Goal: Task Accomplishment & Management: Complete application form

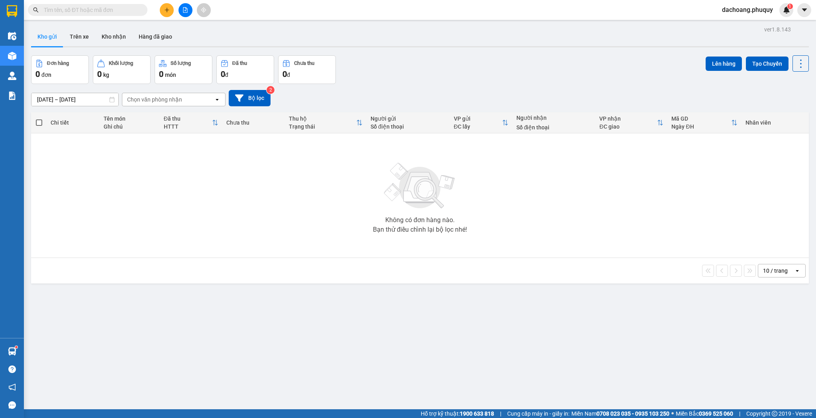
click at [165, 11] on icon "plus" at bounding box center [167, 10] width 6 height 6
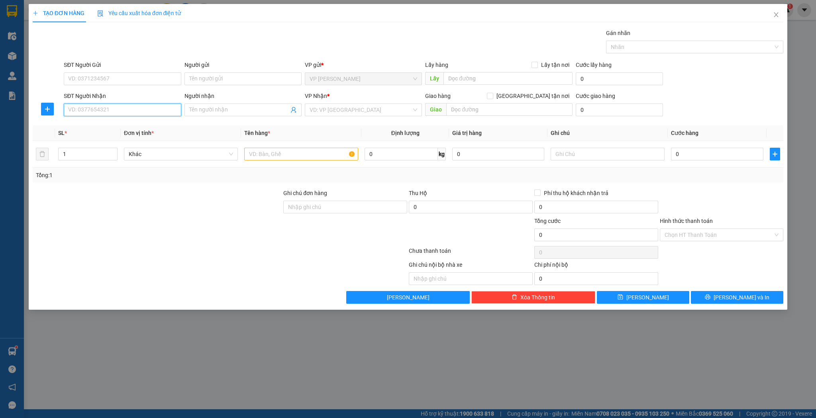
click at [144, 113] on input "SĐT Người Nhận" at bounding box center [122, 110] width 117 height 13
click at [120, 128] on div "0915650168 - dược" at bounding box center [123, 125] width 108 height 9
type input "0915650168"
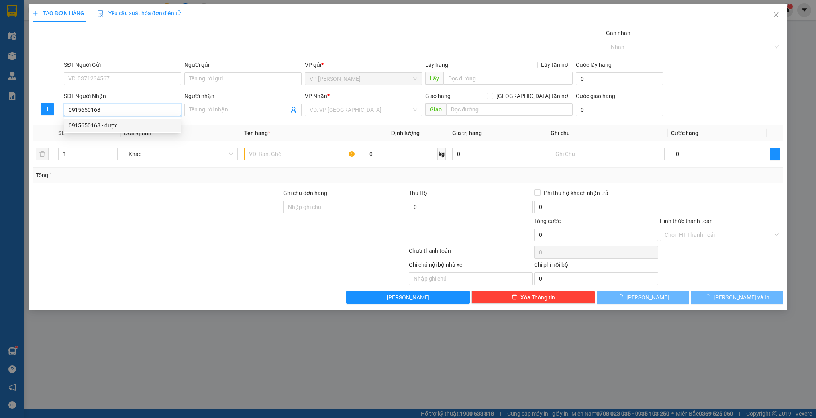
type input "dược"
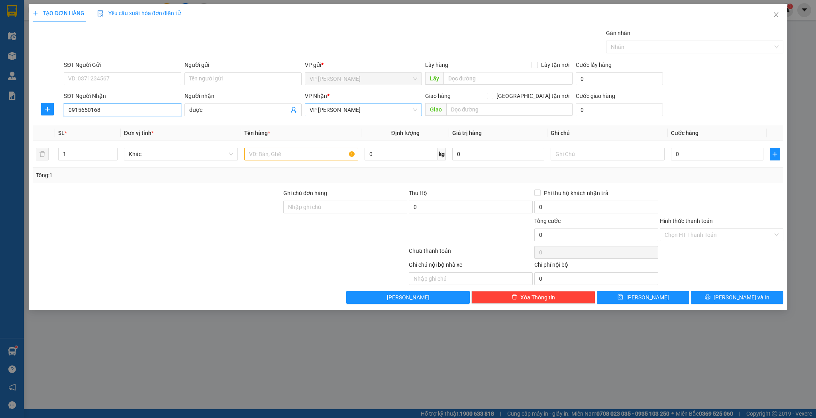
click at [411, 107] on span "VP [PERSON_NAME]" at bounding box center [364, 110] width 108 height 12
type input "0915650168"
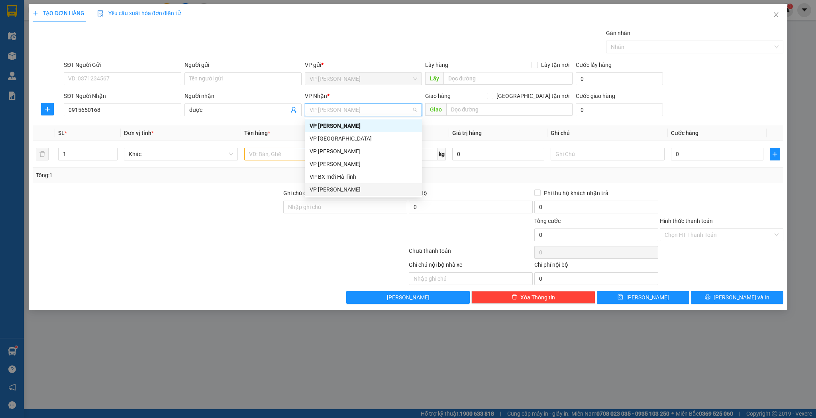
click at [329, 189] on div "VP [PERSON_NAME]" at bounding box center [364, 189] width 108 height 9
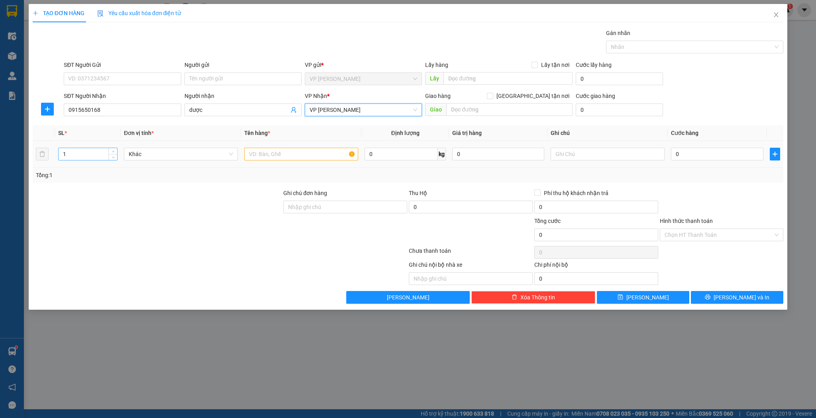
click at [70, 153] on input "1" at bounding box center [88, 154] width 59 height 12
type input "11"
click at [250, 152] on input "text" at bounding box center [301, 154] width 114 height 13
type input "thùng"
click at [689, 156] on input "0" at bounding box center [717, 154] width 92 height 13
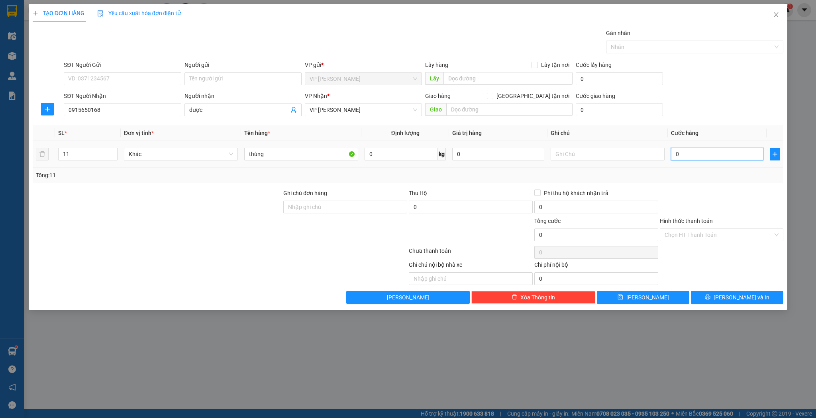
type input "5"
type input "55"
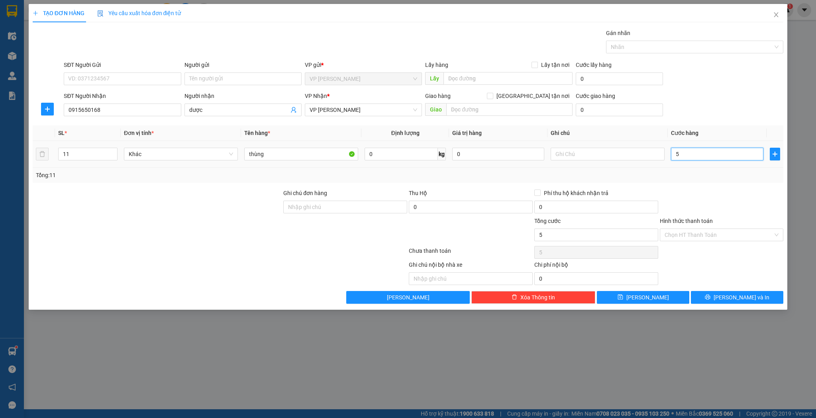
type input "55"
type input "550"
type input "550.000"
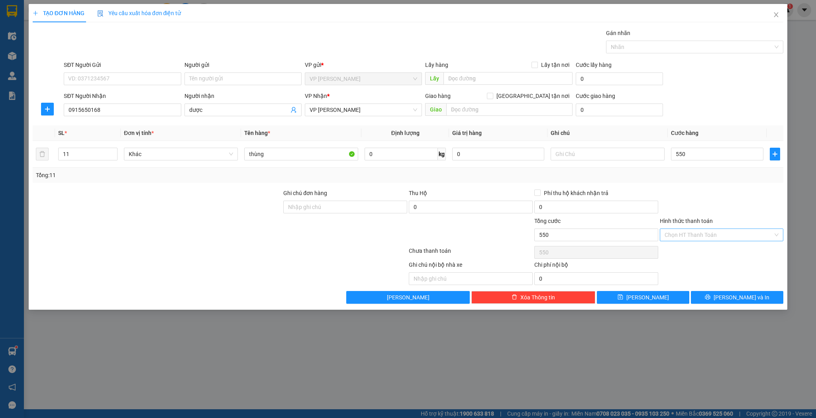
type input "550.000"
click at [682, 233] on input "Hình thức thanh toán" at bounding box center [719, 235] width 109 height 12
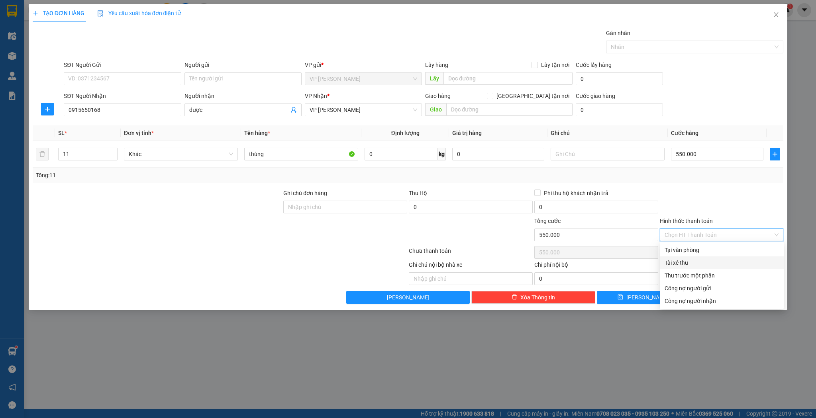
click at [632, 324] on div "TẠO ĐƠN HÀNG Yêu cầu xuất hóa đơn điện tử Transit Pickup Surcharge Ids Transit …" at bounding box center [408, 209] width 816 height 418
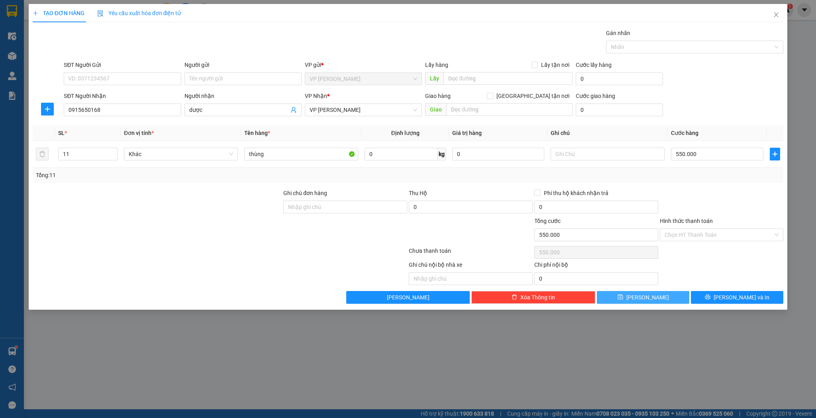
click at [648, 298] on span "[PERSON_NAME]" at bounding box center [648, 297] width 43 height 9
type input "1"
type input "0"
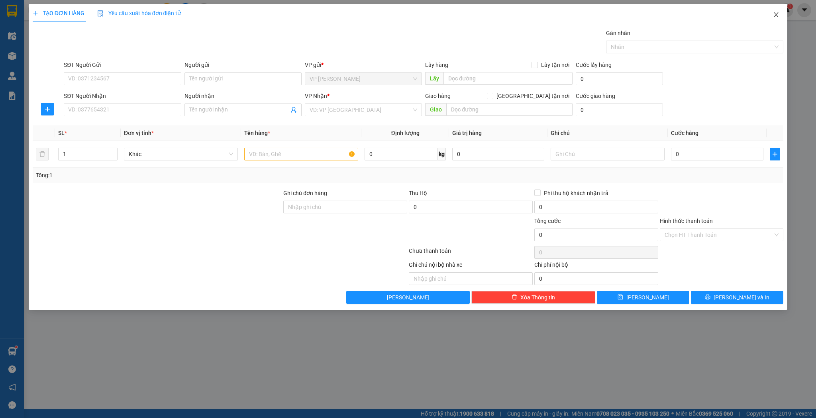
click at [777, 15] on icon "close" at bounding box center [776, 14] width 4 height 5
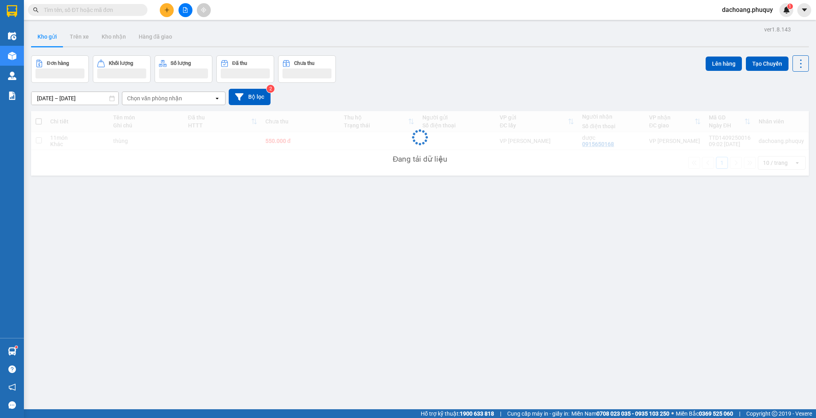
click at [114, 11] on input "text" at bounding box center [91, 10] width 94 height 9
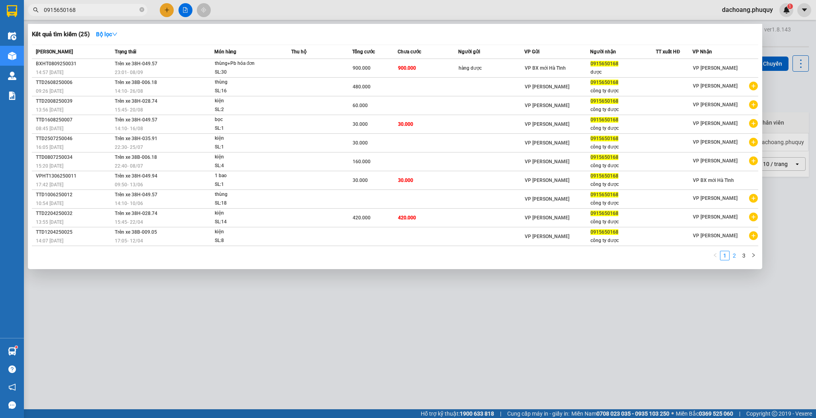
type input "0915650168"
click at [736, 257] on link "2" at bounding box center [734, 255] width 9 height 9
click at [743, 253] on link "3" at bounding box center [744, 255] width 9 height 9
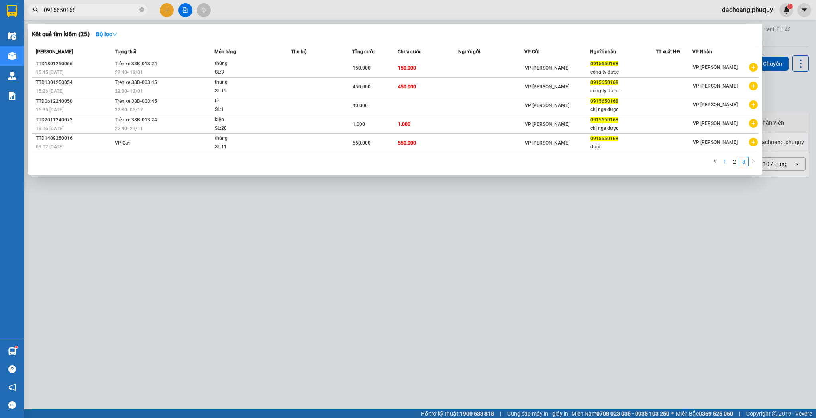
click at [722, 160] on link "1" at bounding box center [725, 161] width 9 height 9
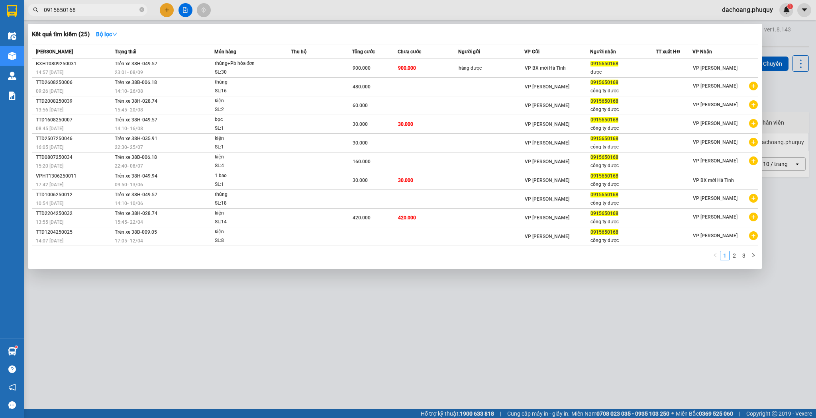
click at [588, 341] on div at bounding box center [408, 209] width 816 height 418
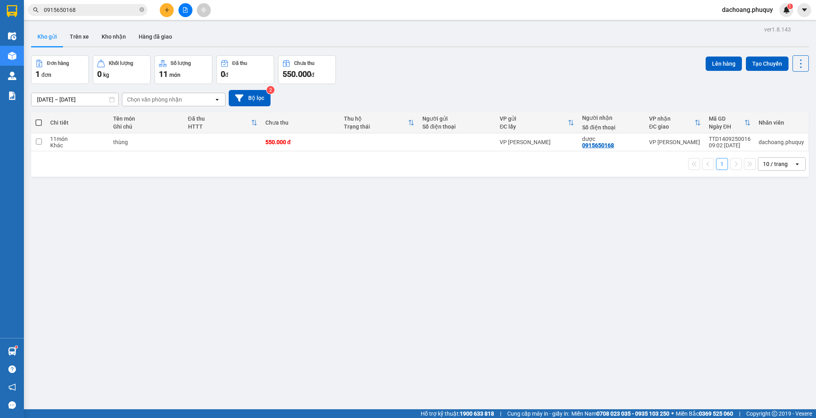
click at [772, 161] on div "10 / trang" at bounding box center [775, 164] width 25 height 8
click at [775, 249] on span "100 / trang" at bounding box center [774, 252] width 29 height 8
click at [743, 142] on icon at bounding box center [746, 142] width 6 height 6
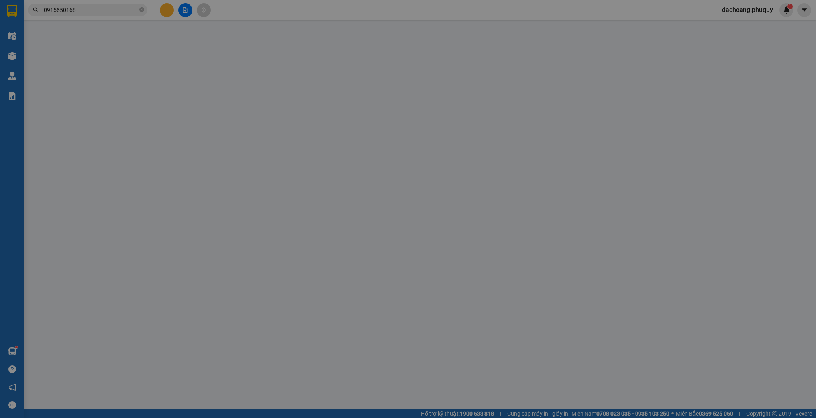
type input "0915650168"
type input "dược"
type input "550.000"
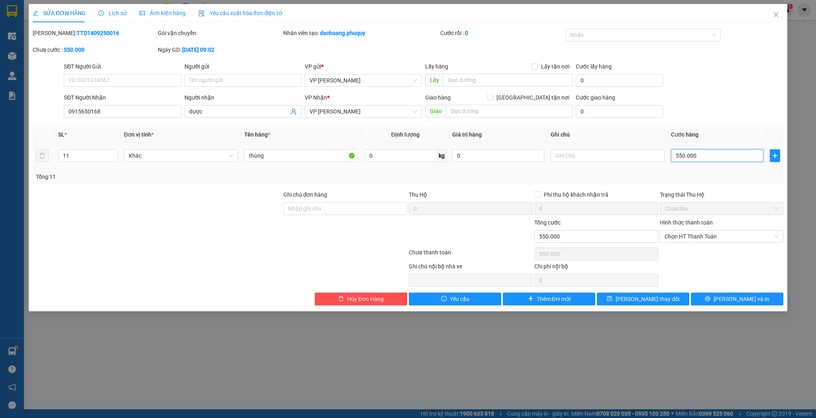
click at [690, 155] on input "550.000" at bounding box center [717, 155] width 92 height 13
type input "3"
type input "33"
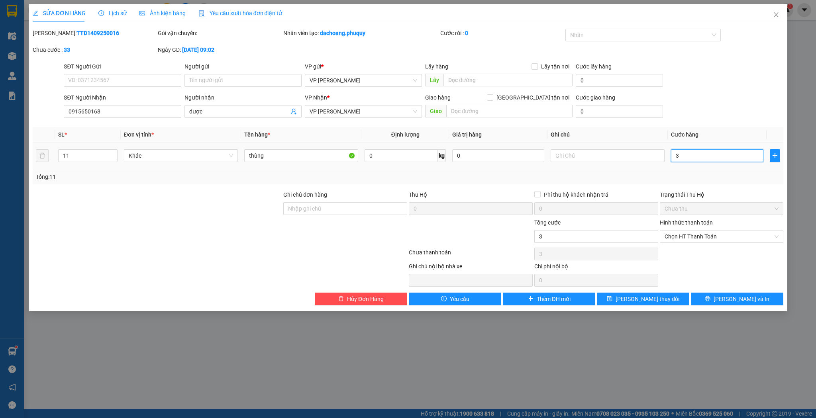
type input "33"
type input "330"
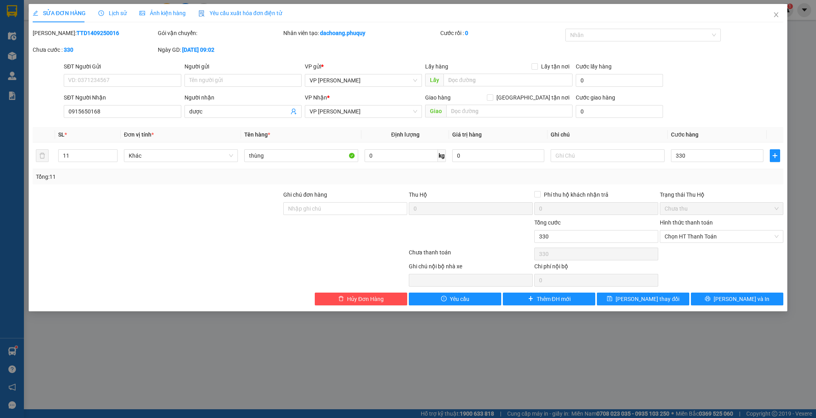
type input "330.000"
click at [682, 248] on div "Chọn HT Thanh Toán" at bounding box center [722, 254] width 126 height 16
click at [705, 234] on span "Chọn HT Thanh Toán" at bounding box center [722, 237] width 114 height 12
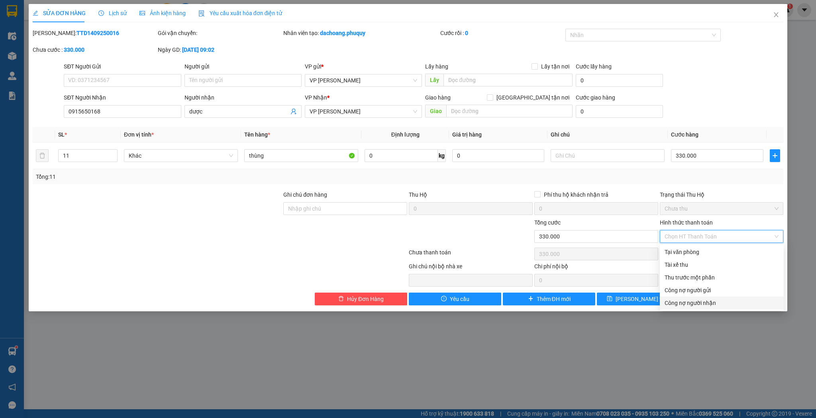
click at [684, 341] on div "SỬA ĐƠN HÀNG Lịch sử Ảnh kiện hàng Yêu cầu xuất hóa đơn điện tử Total Paid Fee …" at bounding box center [408, 209] width 816 height 418
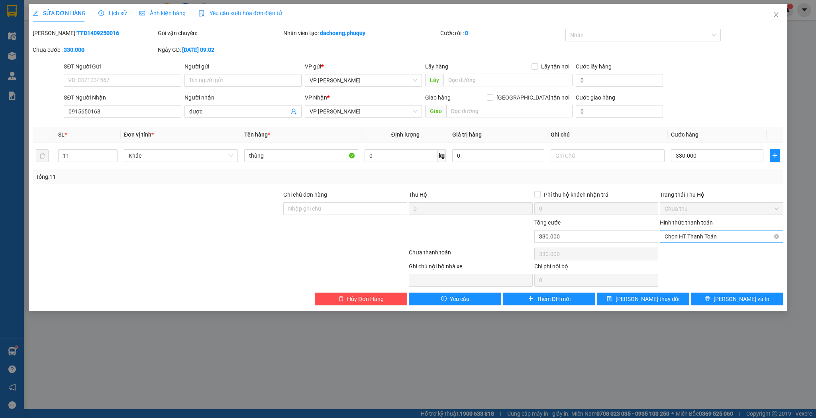
click at [690, 238] on span "Chọn HT Thanh Toán" at bounding box center [722, 237] width 114 height 12
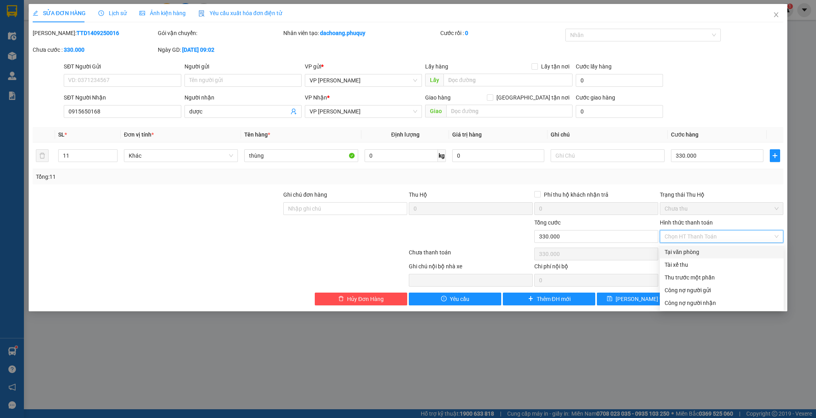
click at [685, 252] on div "Tại văn phòng" at bounding box center [722, 252] width 114 height 9
type input "0"
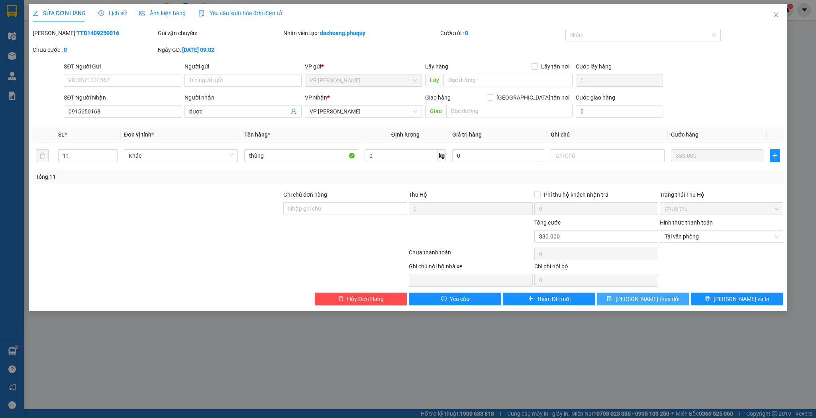
click at [659, 300] on span "[PERSON_NAME] thay đổi" at bounding box center [648, 299] width 64 height 9
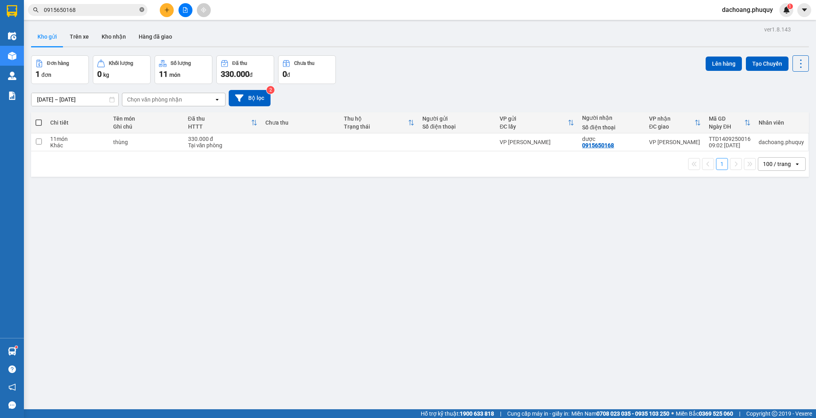
click at [142, 8] on icon "close-circle" at bounding box center [141, 9] width 5 height 5
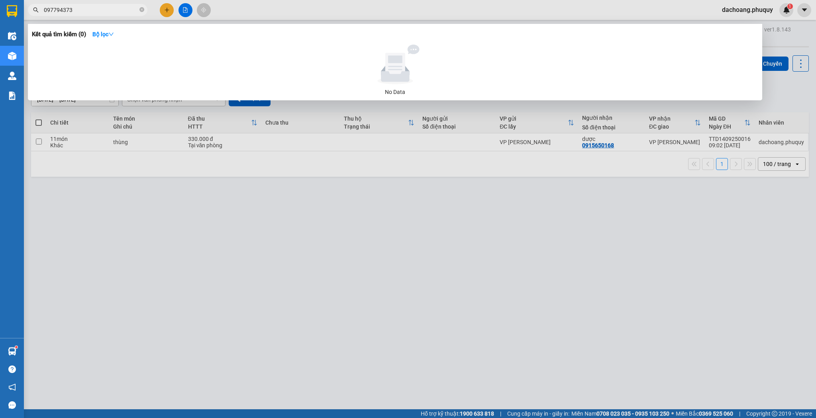
type input "0977943733"
click at [142, 9] on icon "close-circle" at bounding box center [141, 9] width 5 height 5
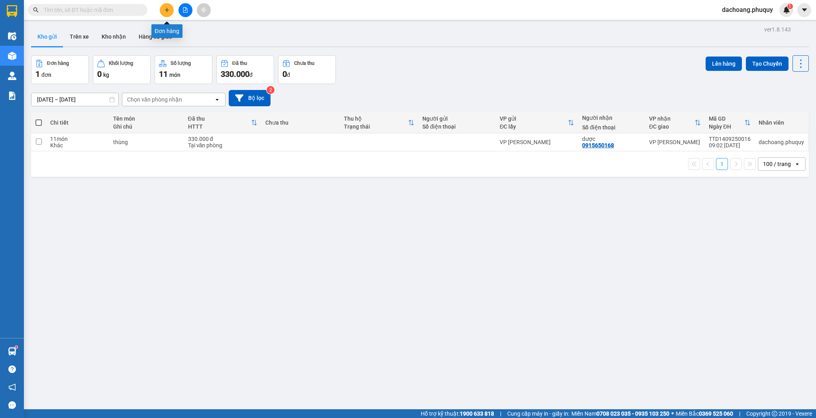
click at [167, 11] on icon "plus" at bounding box center [167, 10] width 0 height 4
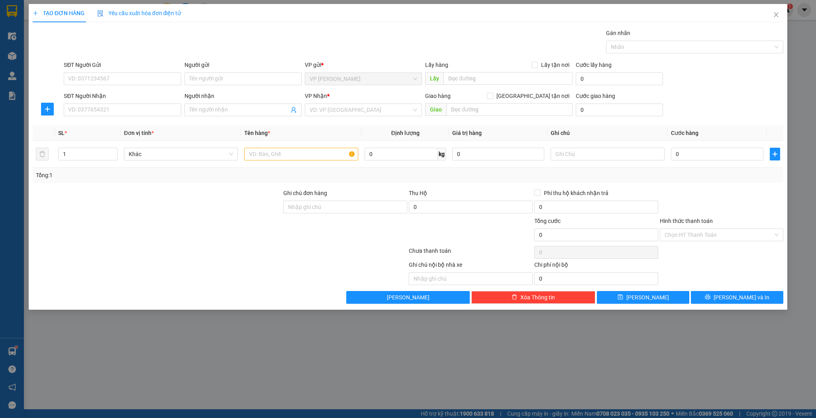
click at [228, 102] on div "Người nhận" at bounding box center [243, 98] width 117 height 12
click at [228, 105] on span at bounding box center [243, 110] width 117 height 13
type input "lập"
click at [218, 126] on div "lâp hanh - 0979555263" at bounding box center [243, 125] width 108 height 9
type input "0979555263"
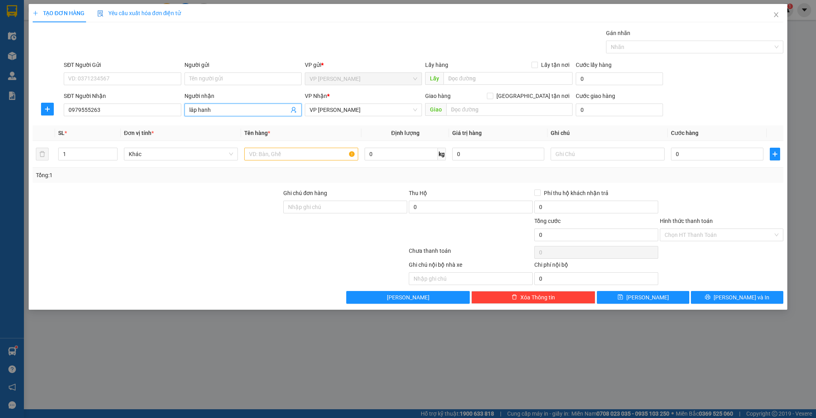
click at [223, 110] on input "lâp hanh" at bounding box center [239, 110] width 100 height 9
type input "l"
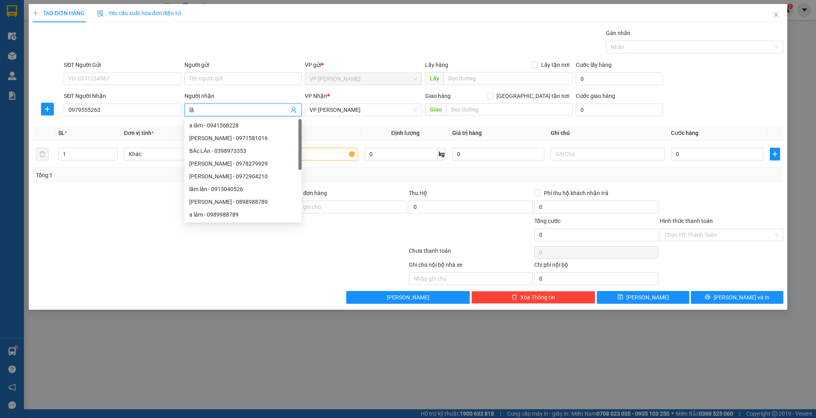
type input "lập"
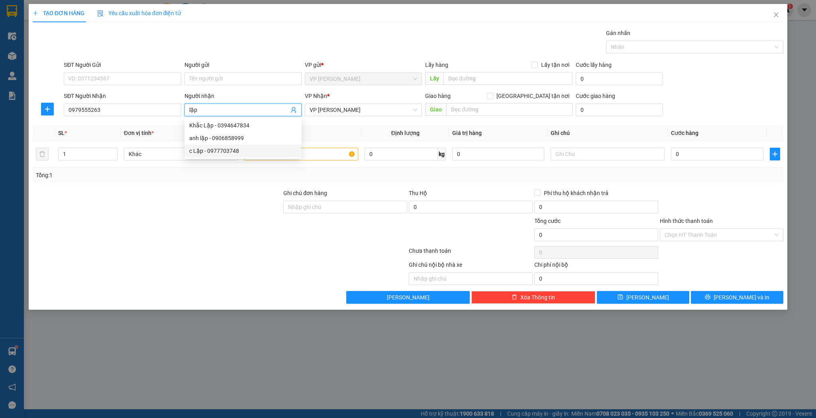
click at [207, 148] on div "c Lập - 0977703748" at bounding box center [243, 151] width 108 height 9
type input "0977703748"
type input "c Lập"
type input "hồng lĩnh"
click at [215, 109] on input "c Lập" at bounding box center [239, 110] width 100 height 9
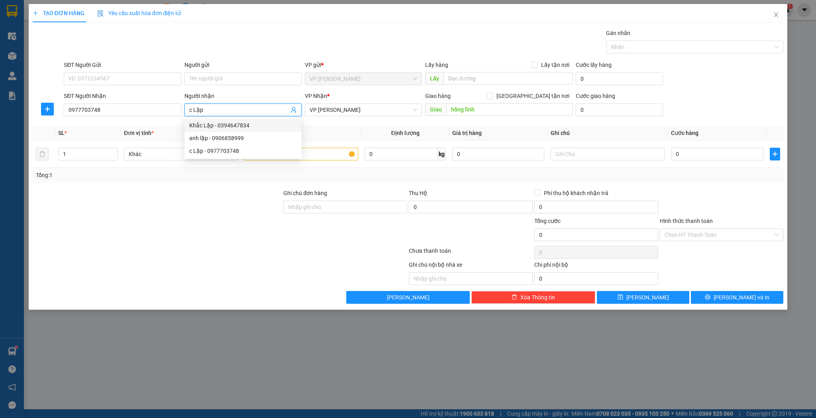
type input "c Lập"
click at [127, 183] on div "Transit Pickup Surcharge Ids Transit Deliver Surcharge Ids Transit Deliver Surc…" at bounding box center [408, 166] width 751 height 275
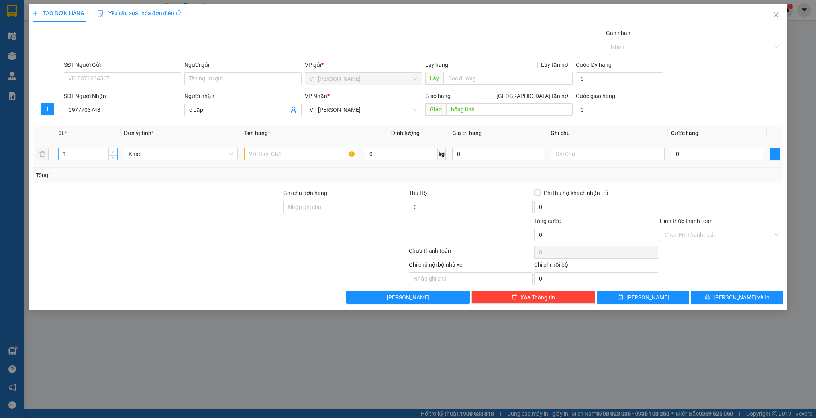
type input "2"
click at [114, 151] on icon "up" at bounding box center [113, 152] width 3 height 3
click at [253, 156] on input "text" at bounding box center [301, 154] width 114 height 13
type input "1 xốp 1 kiện"
click at [684, 155] on input "0" at bounding box center [717, 154] width 92 height 13
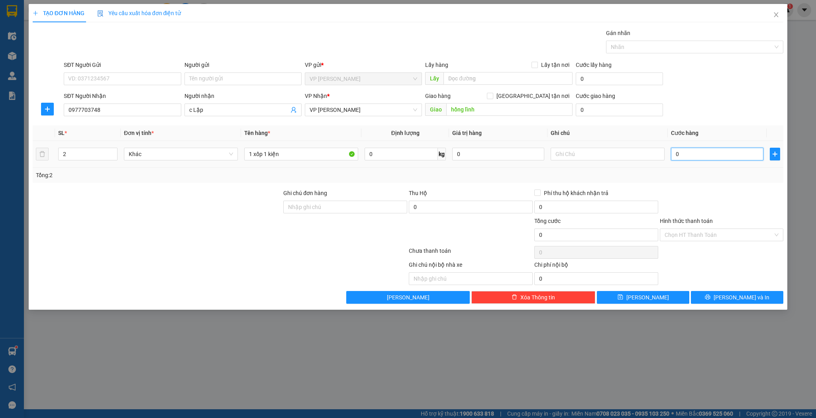
type input "6"
type input "60"
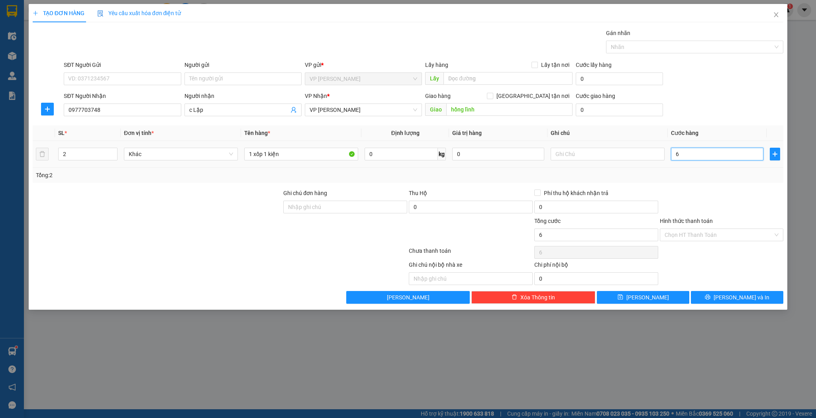
type input "60"
type input "60.000"
click at [644, 295] on span "[PERSON_NAME]" at bounding box center [648, 297] width 43 height 9
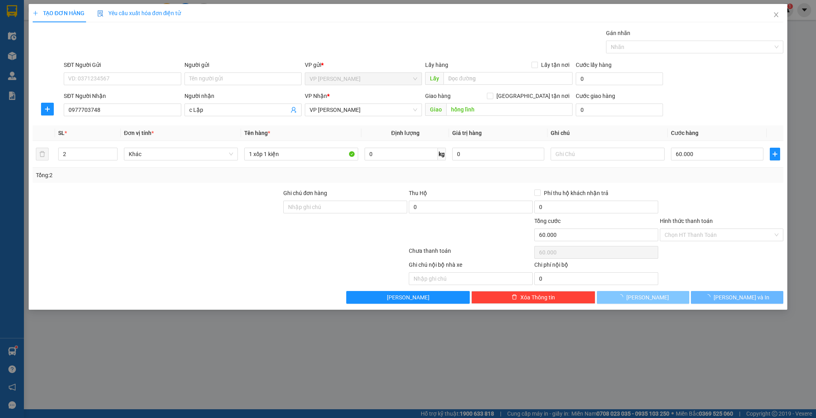
type input "1"
type input "0"
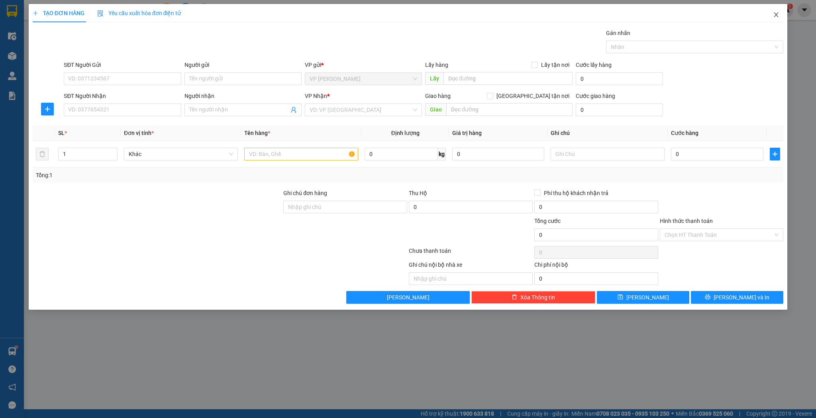
click at [774, 15] on icon "close" at bounding box center [776, 15] width 6 height 6
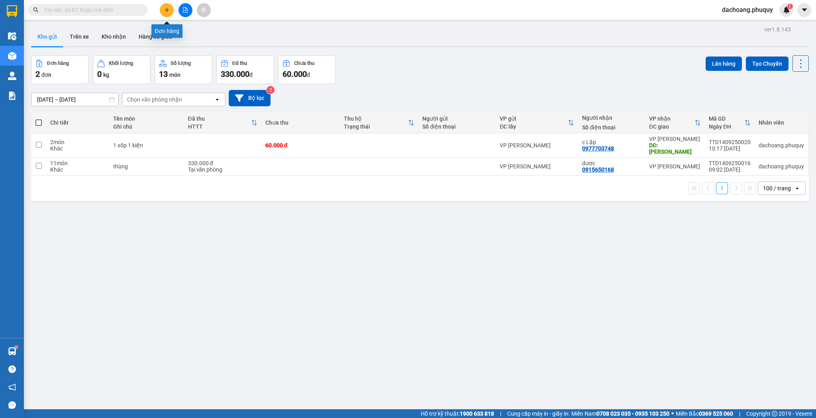
click at [164, 8] on icon "plus" at bounding box center [167, 10] width 6 height 6
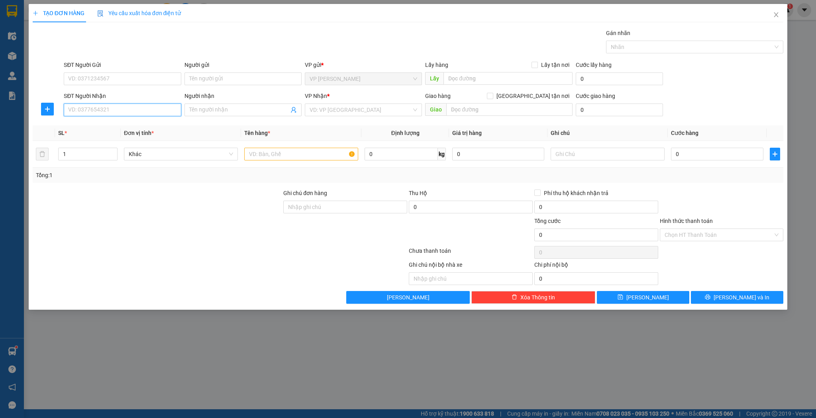
click at [170, 114] on input "SĐT Người Nhận" at bounding box center [122, 110] width 117 height 13
type input "0942688611"
click at [230, 108] on input "Người nhận" at bounding box center [239, 110] width 100 height 9
type input "a mạnh"
click at [255, 153] on input "text" at bounding box center [301, 154] width 114 height 13
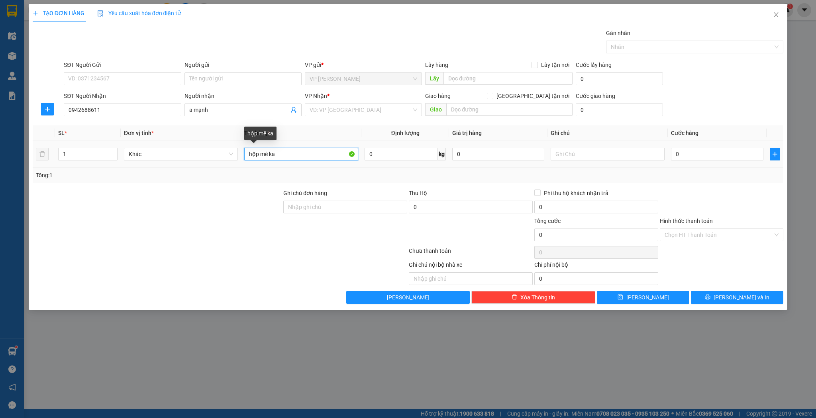
click at [246, 153] on input "hộp mê ka" at bounding box center [301, 154] width 114 height 13
type input "kiện hộp mê ka"
click at [399, 110] on input "search" at bounding box center [361, 110] width 102 height 12
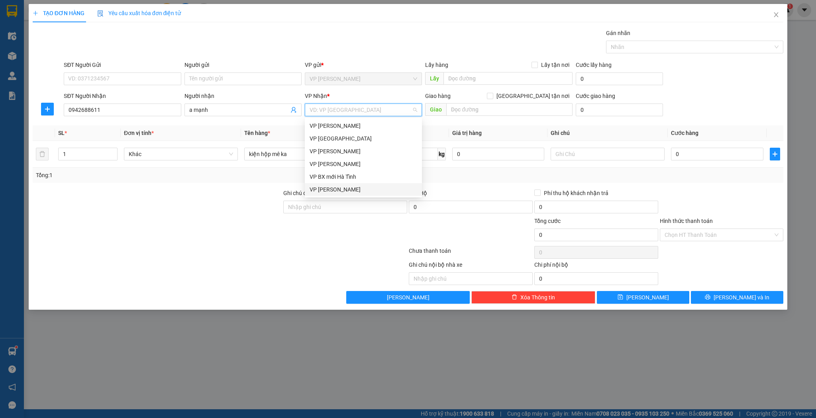
click at [335, 191] on div "VP [PERSON_NAME]" at bounding box center [364, 189] width 108 height 9
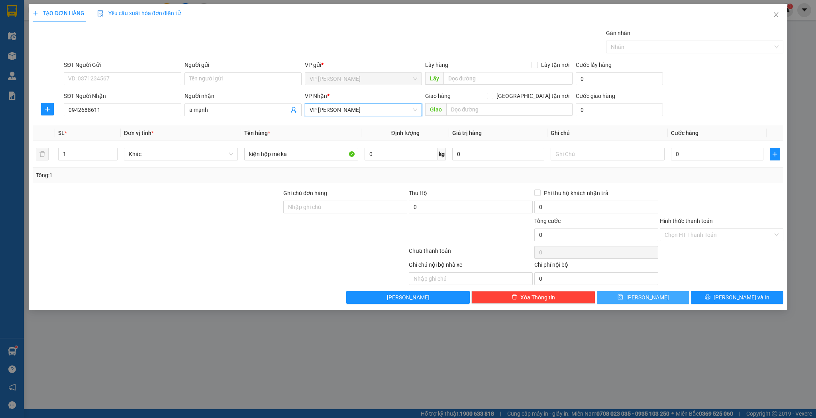
click at [631, 295] on button "[PERSON_NAME]" at bounding box center [643, 297] width 92 height 13
click at [255, 331] on div "TẠO ĐƠN HÀNG Yêu cầu xuất hóa đơn điện tử Transit Pickup Surcharge Ids Transit …" at bounding box center [408, 209] width 816 height 418
click at [776, 15] on icon "close" at bounding box center [776, 14] width 4 height 5
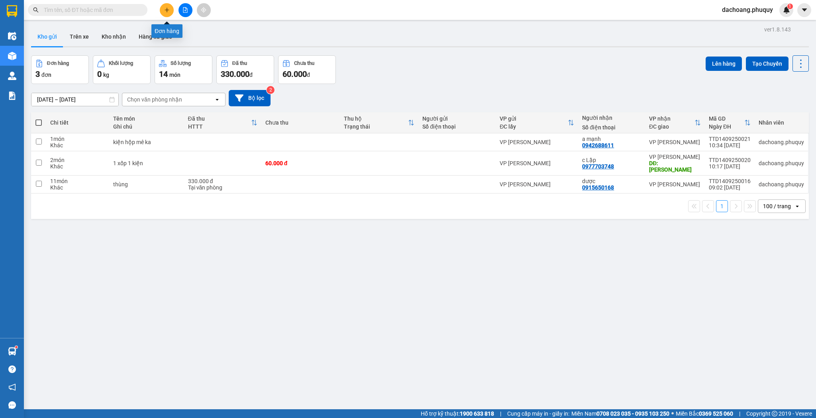
click at [164, 8] on icon "plus" at bounding box center [167, 10] width 6 height 6
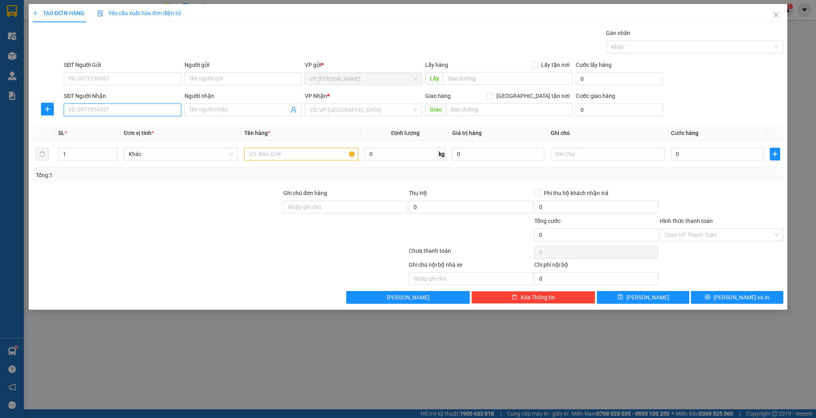
click at [157, 112] on input "SĐT Người Nhận" at bounding box center [122, 110] width 117 height 13
click at [116, 126] on div "0904999708 - anh dương" at bounding box center [123, 125] width 108 height 9
type input "0904999708"
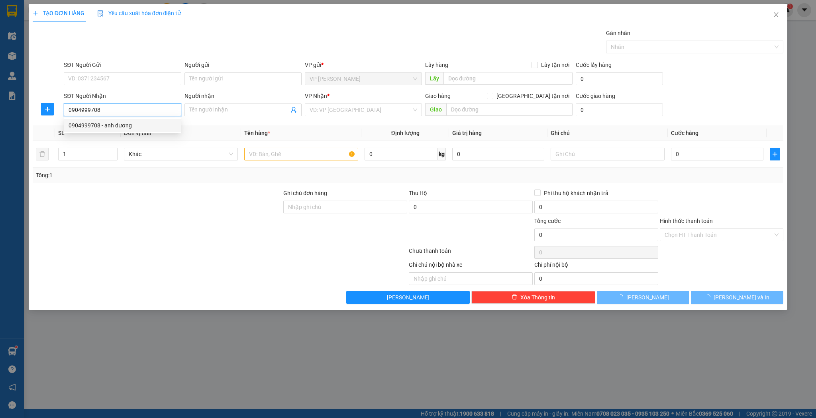
type input "anh dương"
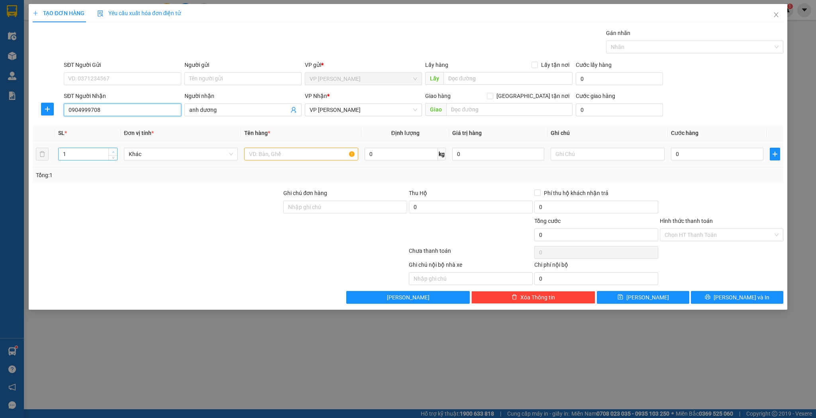
type input "0904999708"
type input "2"
click at [112, 151] on icon "up" at bounding box center [113, 152] width 3 height 3
click at [255, 150] on input "text" at bounding box center [301, 154] width 114 height 13
type input "thùng"
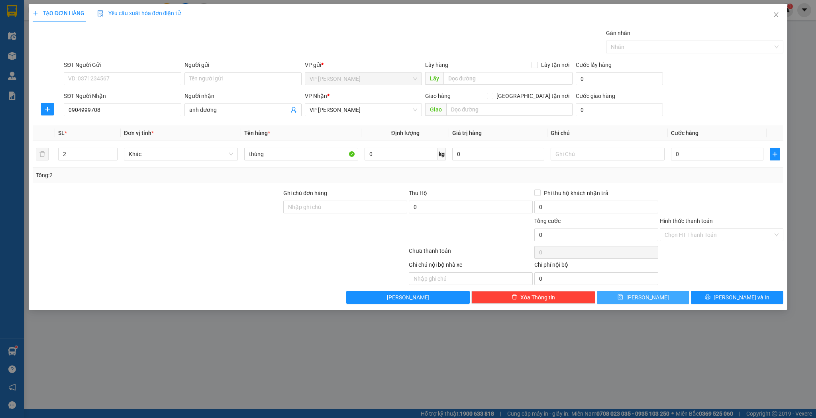
click at [625, 298] on button "[PERSON_NAME]" at bounding box center [643, 297] width 92 height 13
type input "1"
click at [775, 14] on icon "close" at bounding box center [776, 15] width 6 height 6
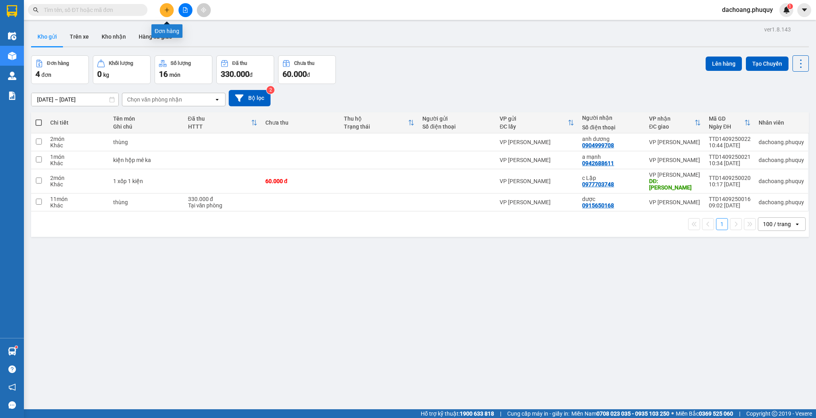
click at [167, 5] on button at bounding box center [167, 10] width 14 height 14
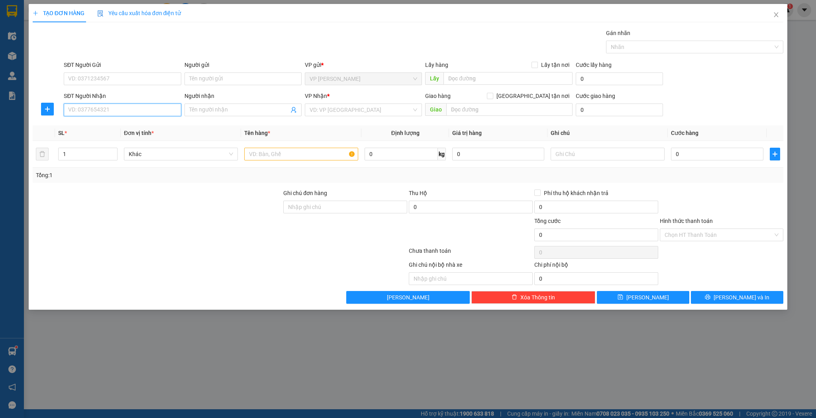
click at [108, 106] on input "SĐT Người Nhận" at bounding box center [122, 110] width 117 height 13
drag, startPoint x: 110, startPoint y: 105, endPoint x: 123, endPoint y: 112, distance: 15.0
click at [110, 105] on input "SĐT Người Nhận" at bounding box center [122, 110] width 117 height 13
click at [124, 112] on input "SĐT Người Nhận" at bounding box center [122, 110] width 117 height 13
type input "0911166333"
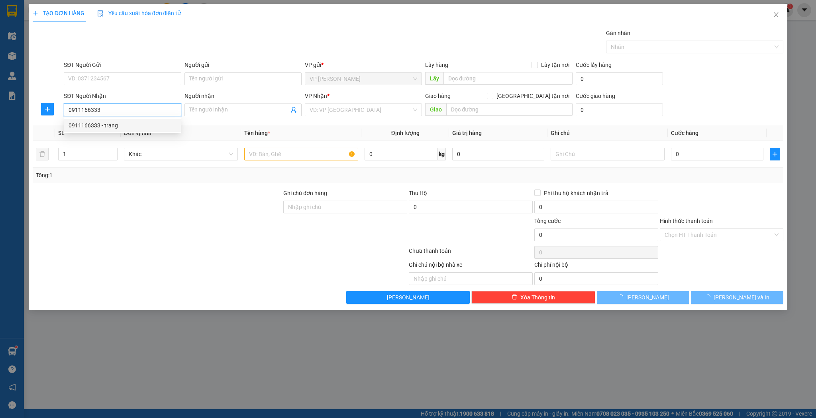
type input "trang"
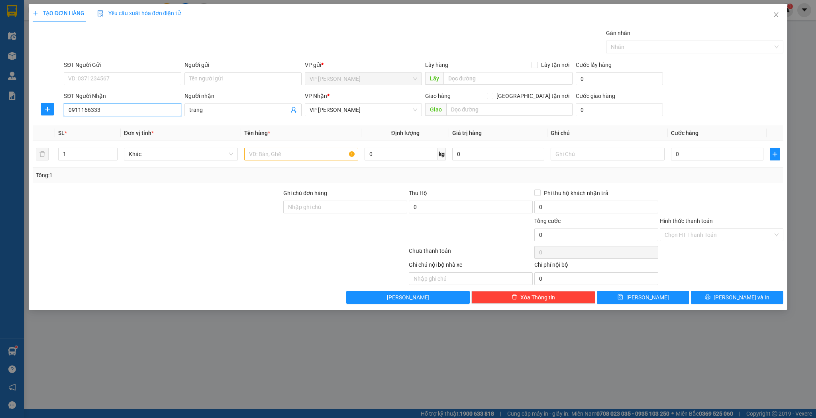
type input "0911166333"
click at [342, 117] on div "VP Nhận * VP [PERSON_NAME]" at bounding box center [363, 106] width 117 height 28
click at [343, 115] on span "VP [PERSON_NAME]" at bounding box center [364, 110] width 108 height 12
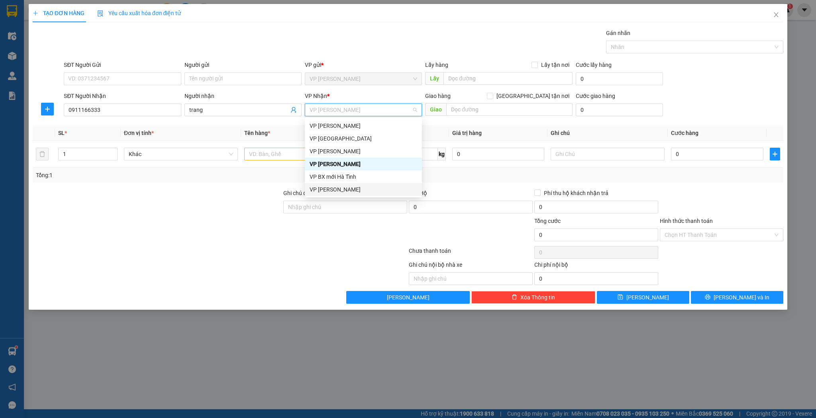
click at [335, 190] on div "VP [PERSON_NAME]" at bounding box center [364, 189] width 108 height 9
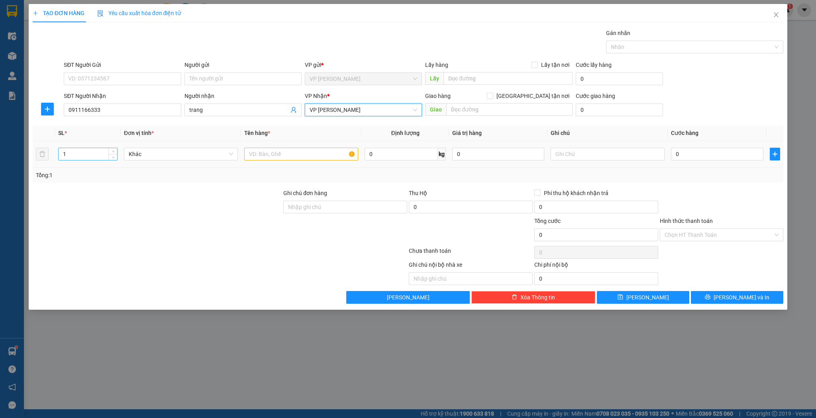
click at [81, 155] on input "1" at bounding box center [88, 154] width 59 height 12
click at [116, 151] on span "Increase Value" at bounding box center [112, 151] width 9 height 7
click at [116, 152] on span "Increase Value" at bounding box center [112, 151] width 9 height 7
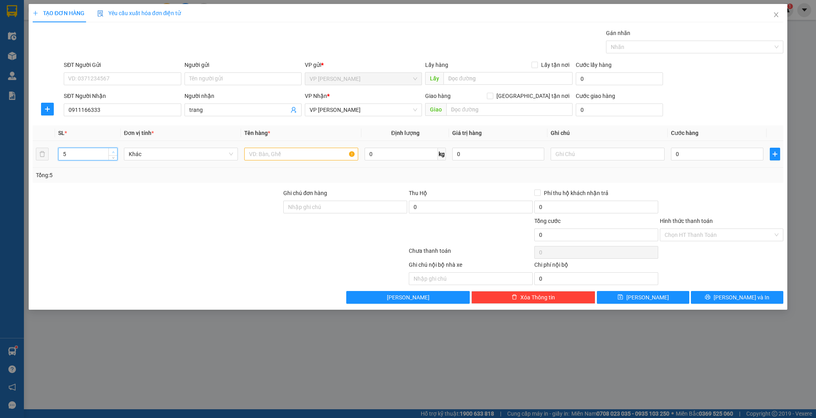
type input "6"
click at [116, 152] on span "Increase Value" at bounding box center [112, 151] width 9 height 7
click at [327, 164] on td at bounding box center [301, 154] width 120 height 27
click at [321, 162] on td at bounding box center [301, 154] width 120 height 27
click at [319, 157] on input "text" at bounding box center [301, 154] width 114 height 13
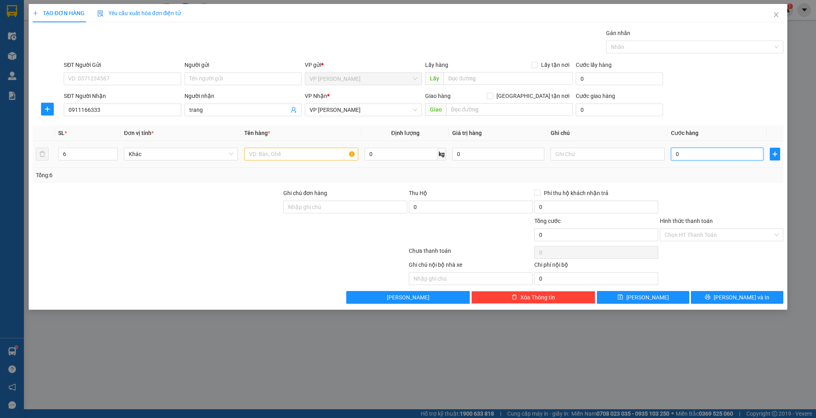
click at [731, 158] on input "0" at bounding box center [717, 154] width 92 height 13
type input "5"
type input "50"
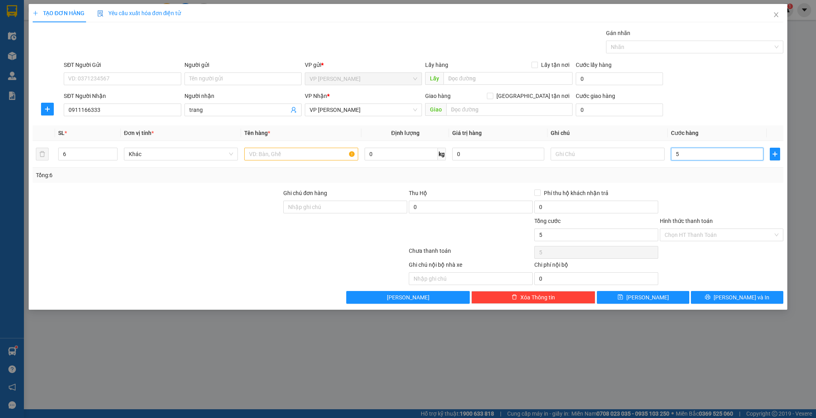
type input "50"
type input "500"
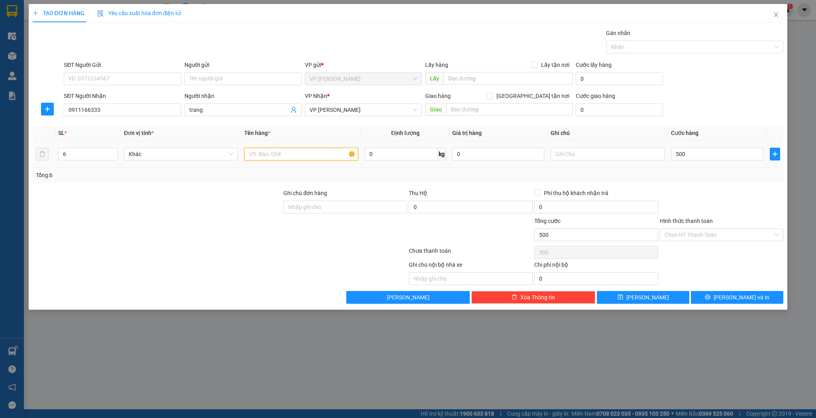
type input "500.000"
click at [268, 158] on input "text" at bounding box center [301, 154] width 114 height 13
click at [271, 156] on input "text" at bounding box center [301, 154] width 114 height 13
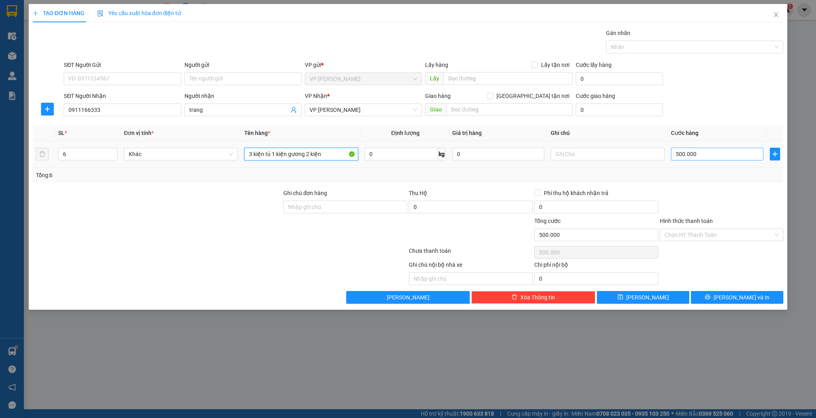
type input "3 kiện tủ 1 kiện gương 2 kiện"
click at [713, 149] on input "500.000" at bounding box center [717, 154] width 92 height 13
click at [636, 306] on div "TẠO ĐƠN HÀNG Yêu cầu xuất hóa đơn điện tử Transit Pickup Surcharge Ids Transit …" at bounding box center [408, 157] width 759 height 306
click at [636, 305] on div "TẠO ĐƠN HÀNG Yêu cầu xuất hóa đơn điện tử Transit Pickup Surcharge Ids Transit …" at bounding box center [408, 157] width 759 height 306
click at [636, 303] on button "[PERSON_NAME]" at bounding box center [643, 297] width 92 height 13
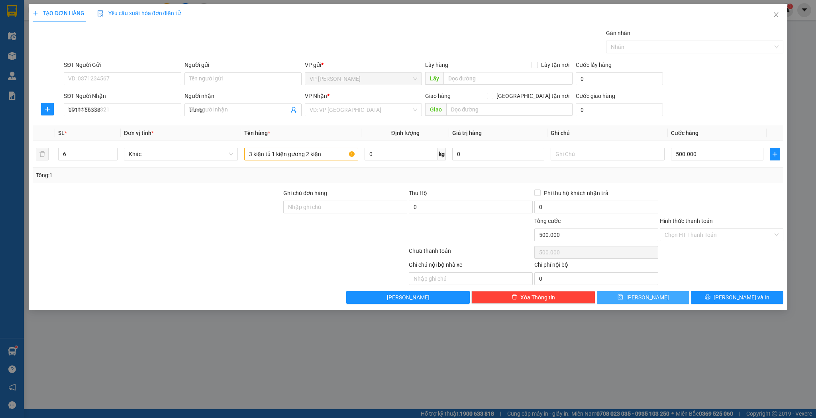
type input "1"
type input "0"
click at [118, 111] on input "SĐT Người Nhận" at bounding box center [122, 110] width 117 height 13
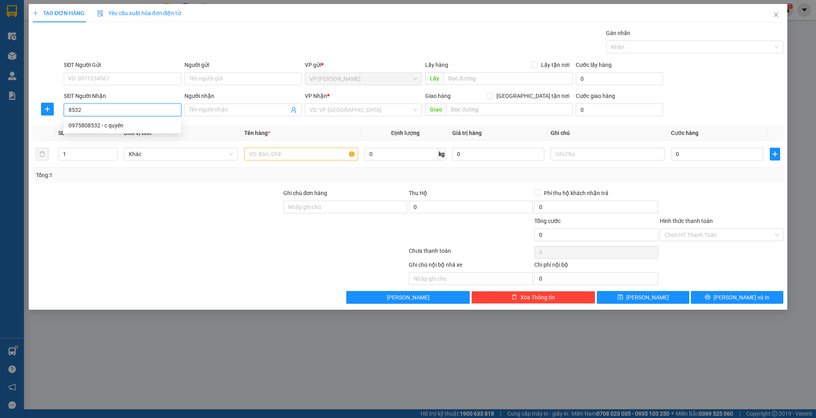
click at [128, 124] on div "0975808532 - c quyên" at bounding box center [123, 125] width 108 height 9
type input "0975808532"
type input "c quyên"
type input "can lộc"
type input "0975808532"
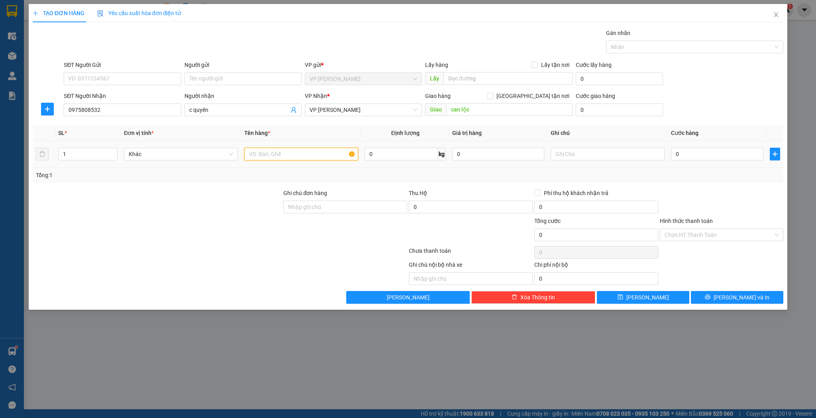
click at [305, 159] on input "text" at bounding box center [301, 154] width 114 height 13
type input "kiện"
click at [722, 158] on input "0" at bounding box center [717, 154] width 92 height 13
type input "3"
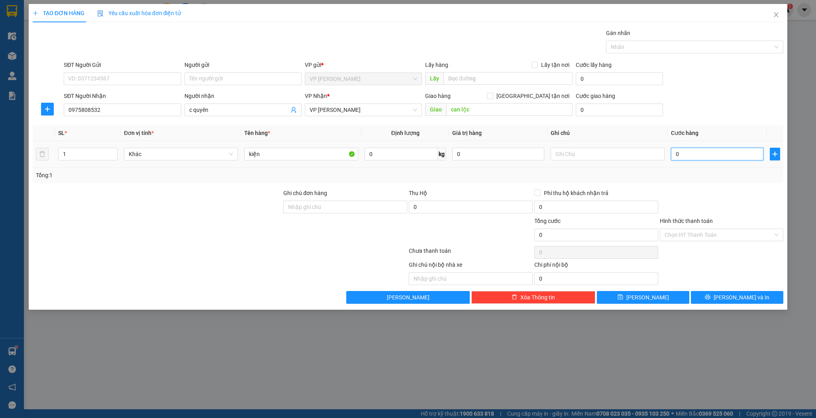
type input "3"
type input "30"
type input "30.000"
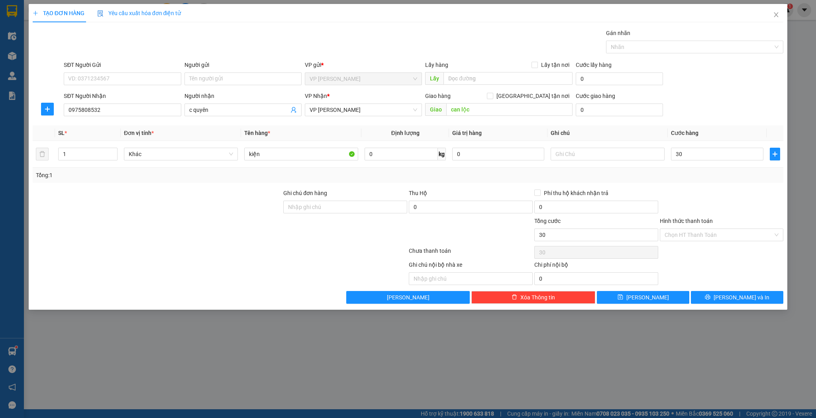
type input "30.000"
click at [636, 304] on div "TẠO ĐƠN HÀNG Yêu cầu xuất hóa đơn điện tử Transit Pickup Surcharge Ids Transit …" at bounding box center [408, 157] width 759 height 306
click at [637, 301] on button "[PERSON_NAME]" at bounding box center [643, 297] width 92 height 13
type input "0"
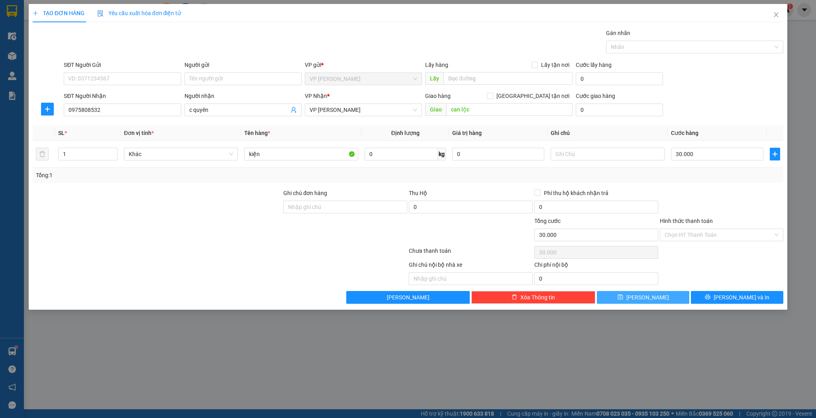
type input "0"
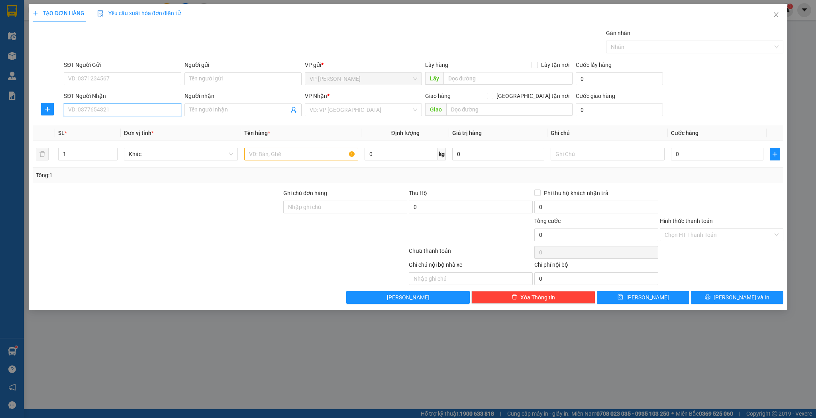
click at [169, 112] on input "SĐT Người Nhận" at bounding box center [122, 110] width 117 height 13
click at [142, 124] on div "0705451556 - [PERSON_NAME]" at bounding box center [123, 125] width 108 height 9
type input "0705451556"
type input "[PERSON_NAME]"
click at [411, 111] on span "VP [PERSON_NAME]" at bounding box center [364, 110] width 108 height 12
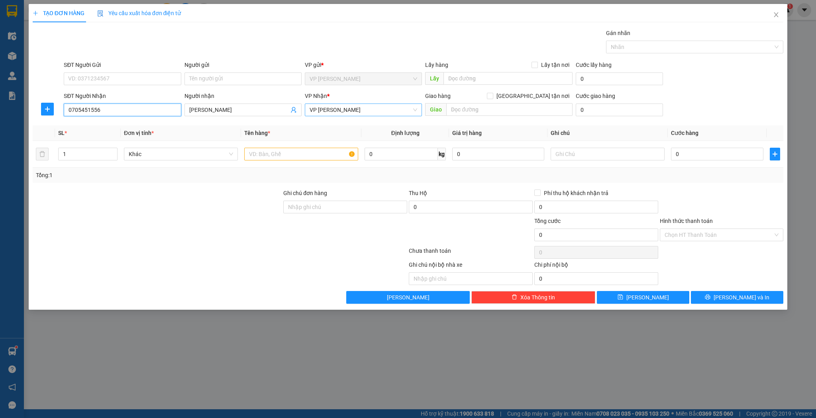
type input "0705451556"
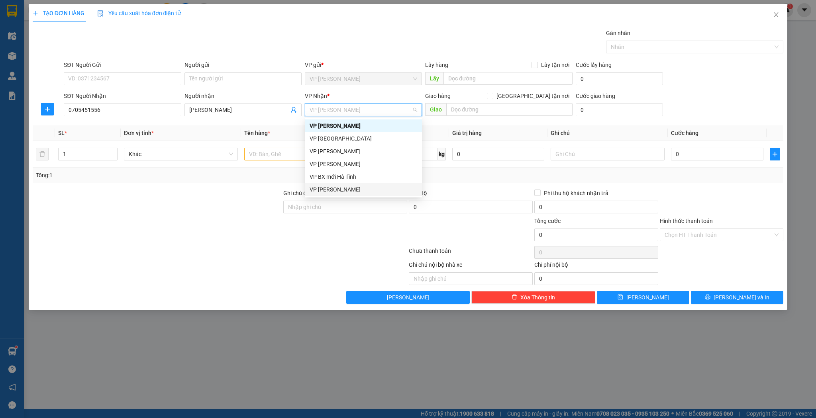
click at [320, 189] on div "VP [PERSON_NAME]" at bounding box center [364, 189] width 108 height 9
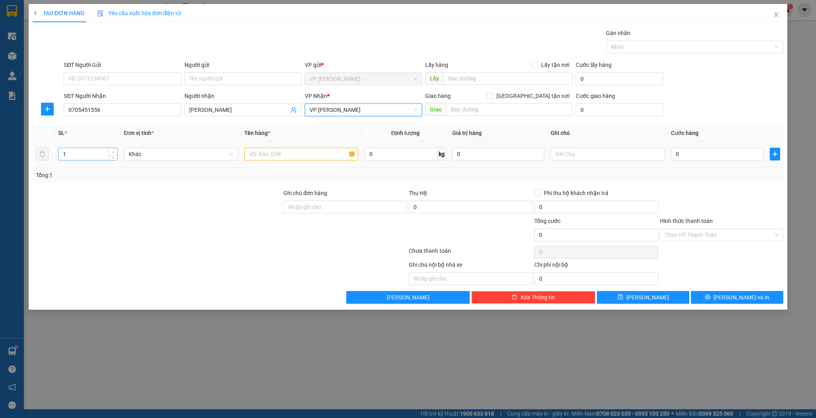
type input "2"
click at [114, 152] on icon "up" at bounding box center [113, 152] width 2 height 2
click at [273, 155] on input "text" at bounding box center [301, 154] width 114 height 13
type input "d"
type input "điện thoại"
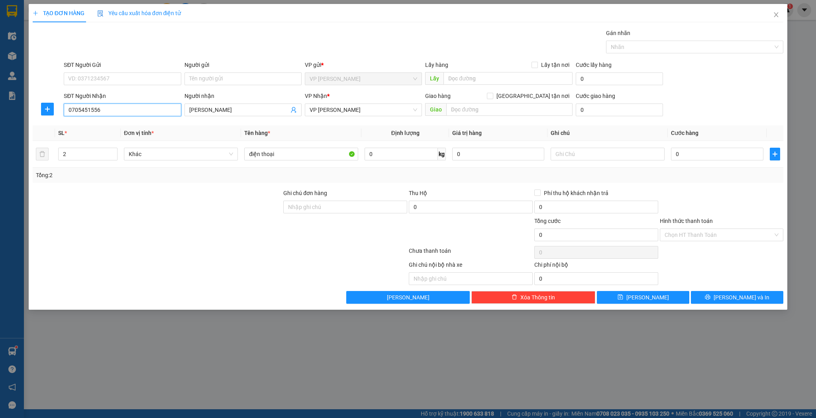
click at [139, 109] on input "0705451556" at bounding box center [122, 110] width 117 height 13
type input "0"
type input "0347952031"
click at [240, 111] on input "[PERSON_NAME]" at bounding box center [239, 110] width 100 height 9
type input "T"
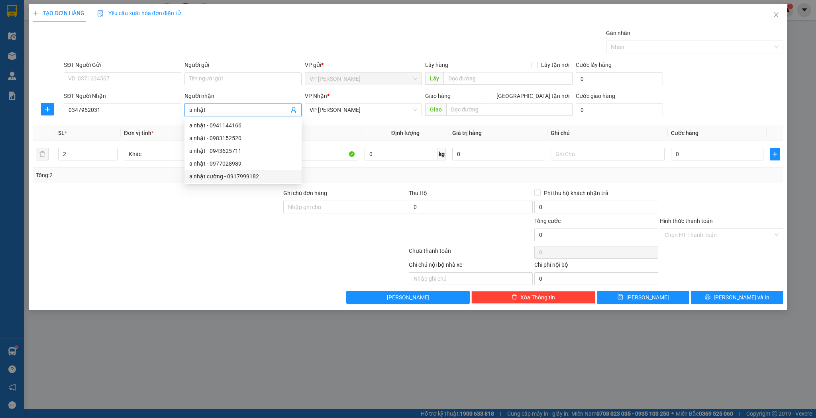
type input "a nhật"
click at [231, 220] on div at bounding box center [157, 231] width 251 height 28
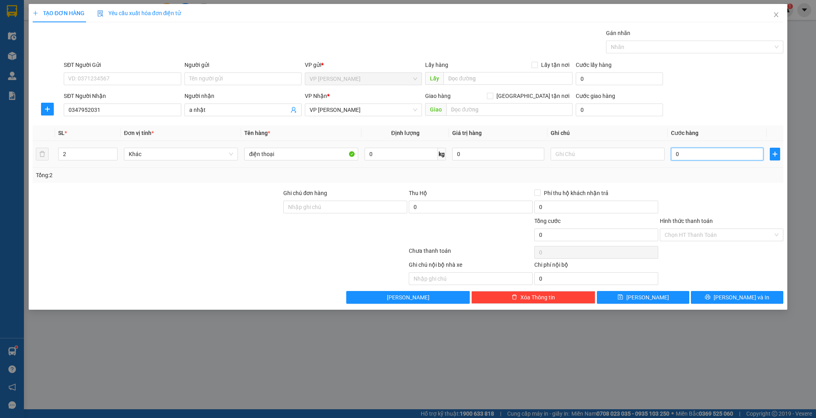
click at [676, 158] on input "0" at bounding box center [717, 154] width 92 height 13
type input "1"
type input "10"
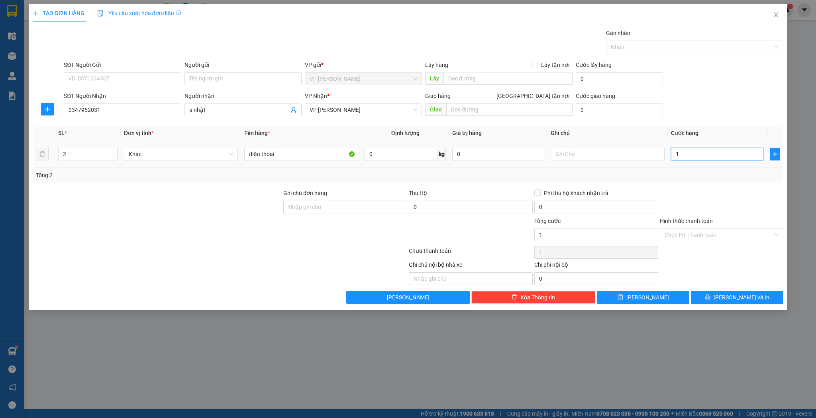
type input "10"
type input "100"
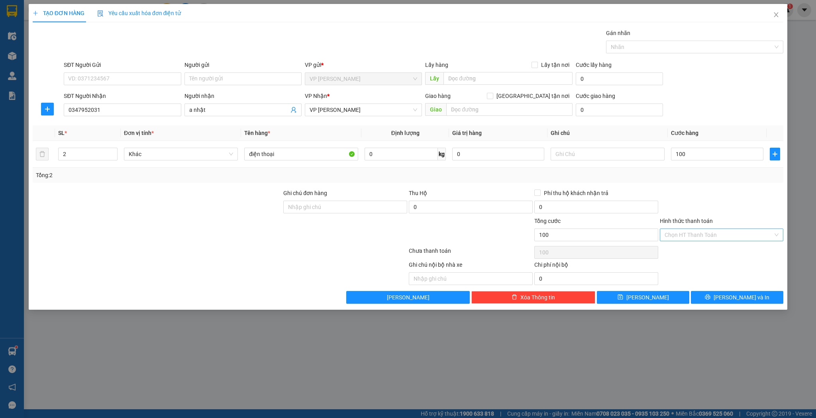
type input "100.000"
click at [683, 234] on input "Hình thức thanh toán" at bounding box center [719, 235] width 109 height 12
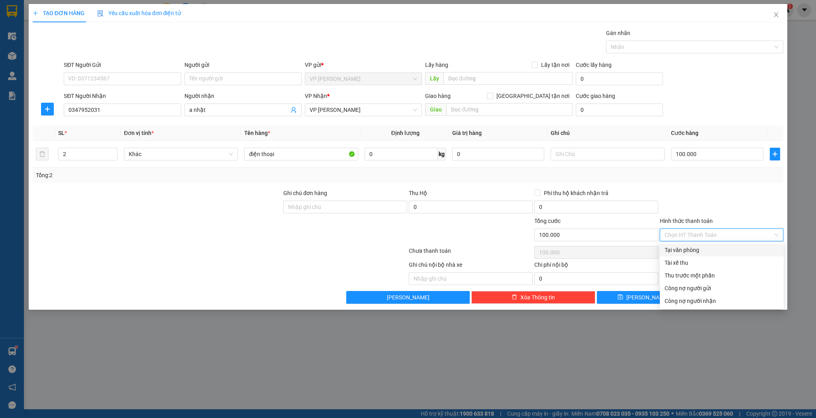
click at [676, 252] on div "Tại văn phòng" at bounding box center [722, 250] width 114 height 9
type input "0"
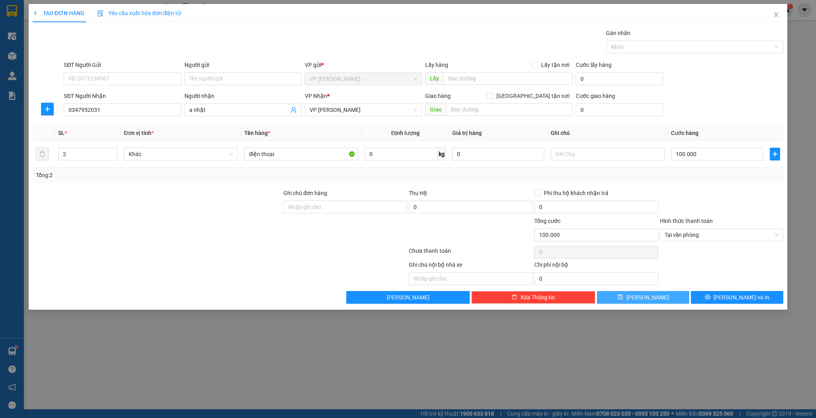
click at [647, 298] on span "[PERSON_NAME]" at bounding box center [648, 297] width 43 height 9
type input "1"
type input "0"
click at [430, 349] on div "TẠO ĐƠN HÀNG Yêu cầu xuất hóa đơn điện tử Transit Pickup Surcharge Ids Transit …" at bounding box center [408, 209] width 816 height 418
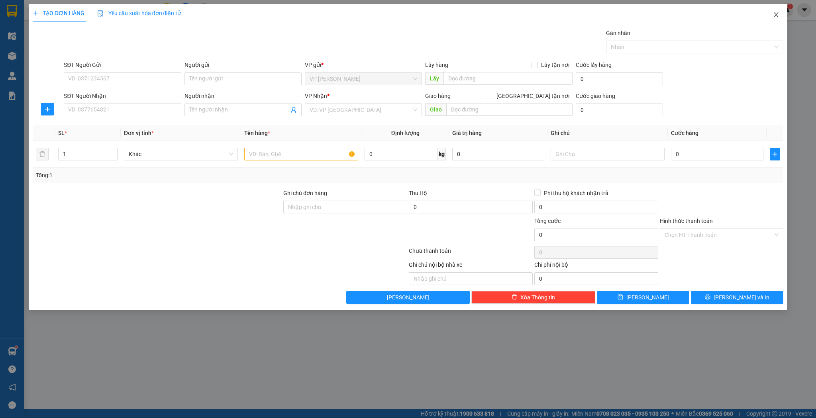
click at [776, 15] on icon "close" at bounding box center [776, 14] width 4 height 5
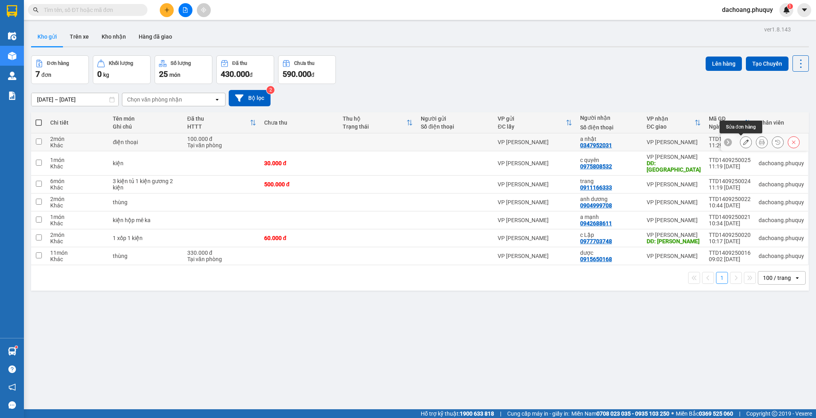
click at [743, 139] on icon at bounding box center [746, 142] width 6 height 6
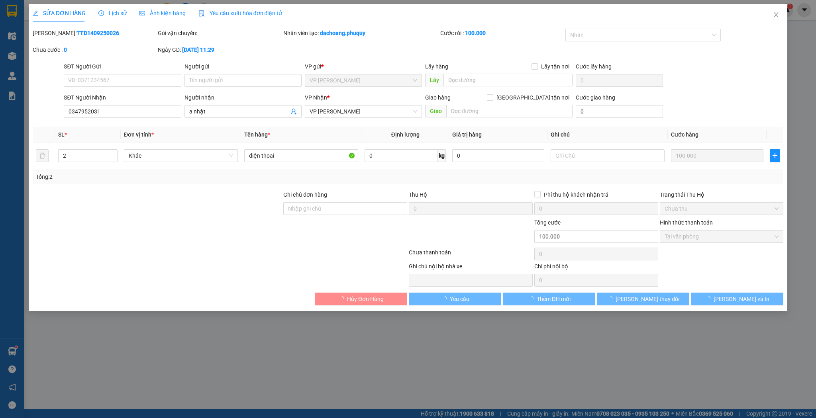
type input "0347952031"
type input "a nhật"
type input "100.000"
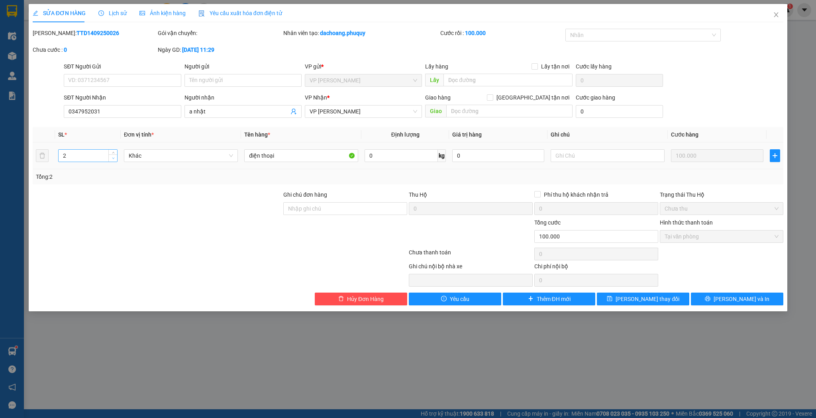
type input "1"
click at [110, 157] on span "Decrease Value" at bounding box center [112, 158] width 9 height 7
click at [652, 299] on span "[PERSON_NAME] thay đổi" at bounding box center [648, 299] width 64 height 9
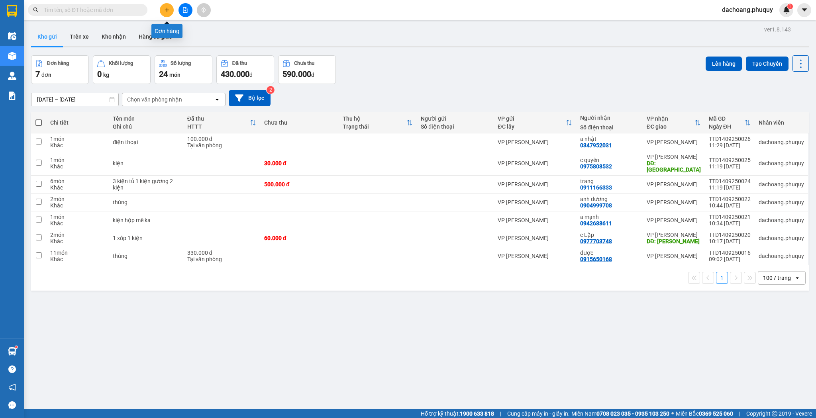
click at [169, 12] on icon "plus" at bounding box center [167, 10] width 6 height 6
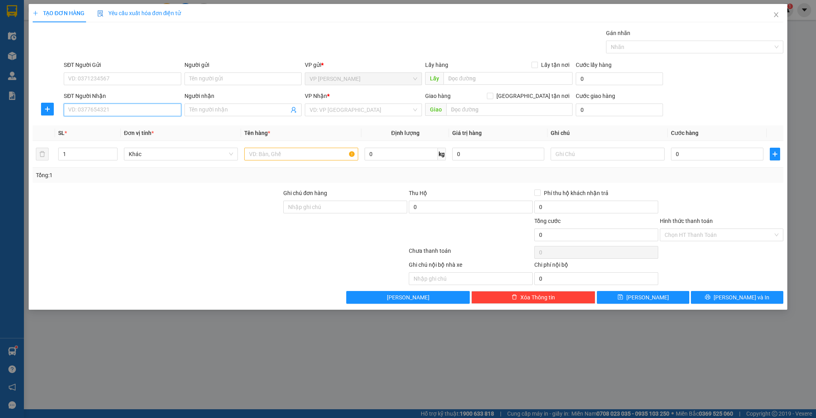
click at [163, 108] on input "SĐT Người Nhận" at bounding box center [122, 110] width 117 height 13
click at [138, 126] on div "0911088879 - a khánh" at bounding box center [123, 125] width 108 height 9
type input "0911088879"
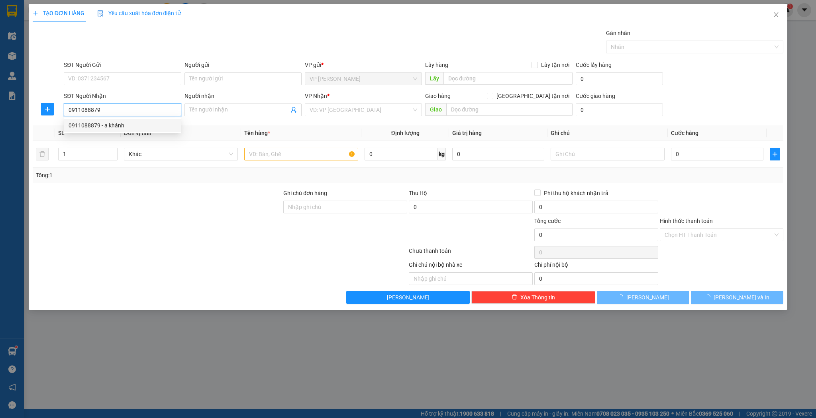
type input "a khánh"
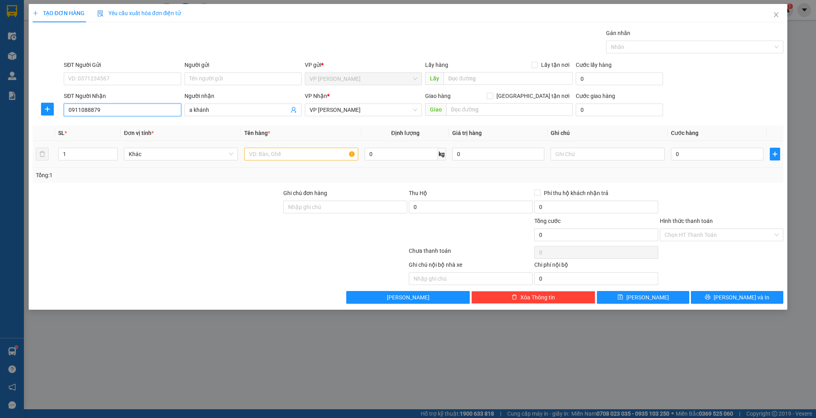
type input "0911088879"
click at [257, 153] on input "text" at bounding box center [301, 154] width 114 height 13
type input "xốp"
click at [617, 301] on button "[PERSON_NAME]" at bounding box center [643, 297] width 92 height 13
click at [774, 16] on icon "close" at bounding box center [776, 15] width 6 height 6
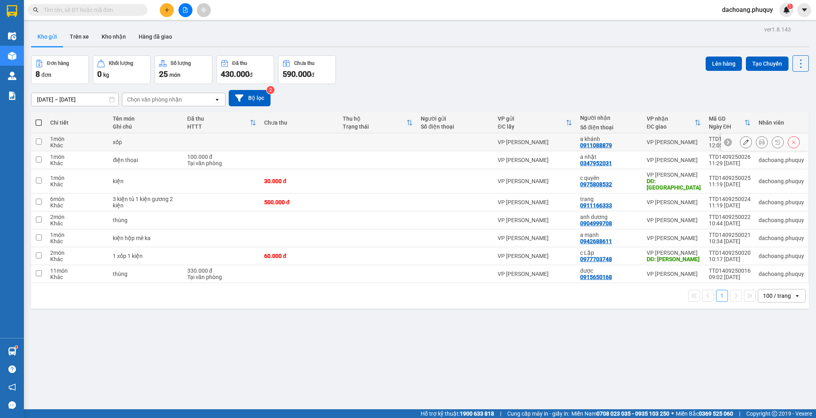
click at [743, 142] on icon at bounding box center [746, 142] width 6 height 6
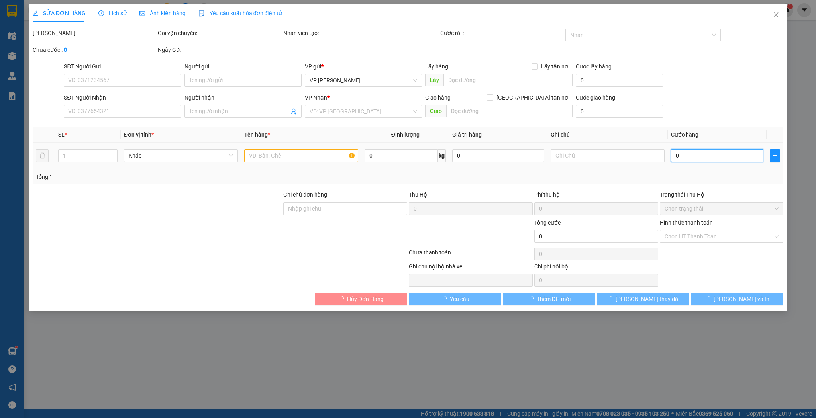
click at [712, 153] on input "0" at bounding box center [717, 155] width 92 height 13
type input "5"
type input "0911088879"
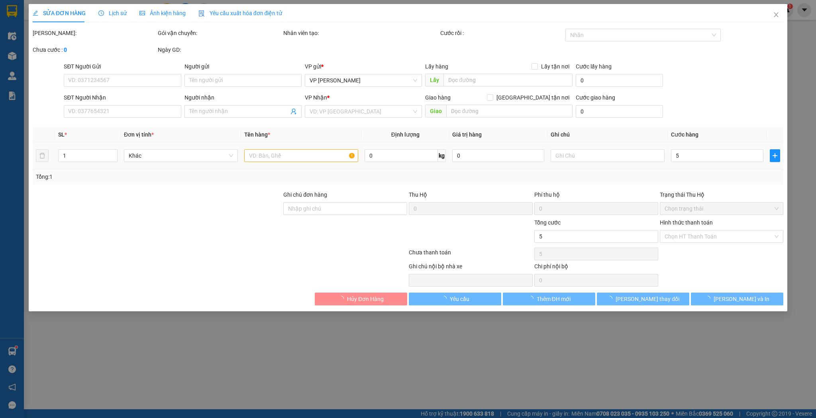
type input "a khánh"
type input "0"
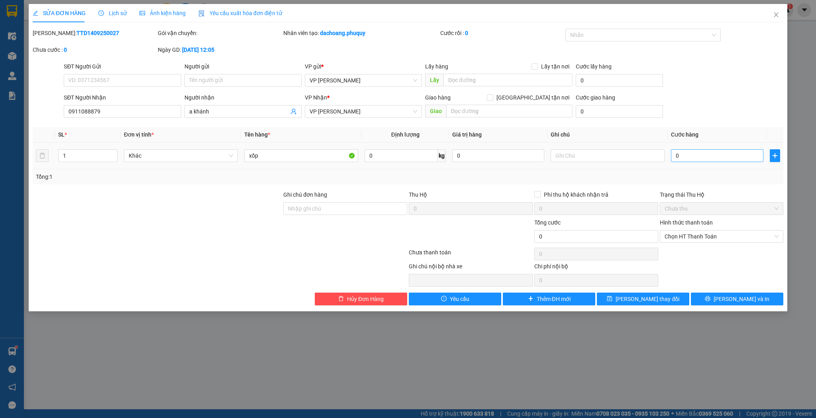
click at [685, 150] on table "SL * Đơn vị tính * Tên hàng * Định lượng Giá trị hàng Ghi chú Cước hàng 1 Khác …" at bounding box center [408, 148] width 751 height 42
click at [688, 159] on input "0" at bounding box center [717, 155] width 92 height 13
type input "5"
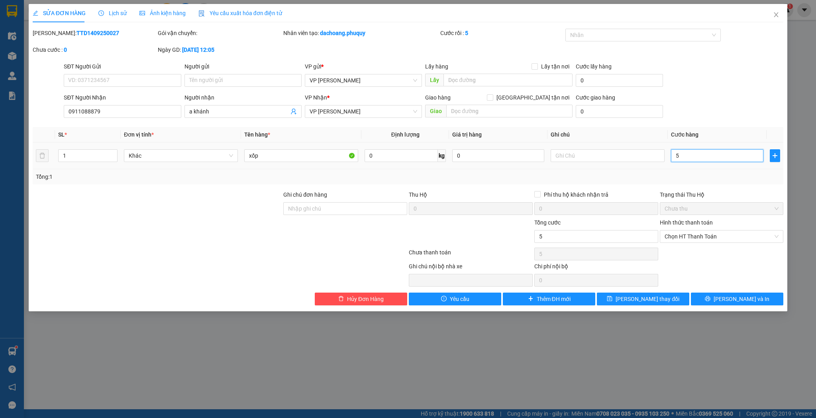
type input "50"
type input "50.000"
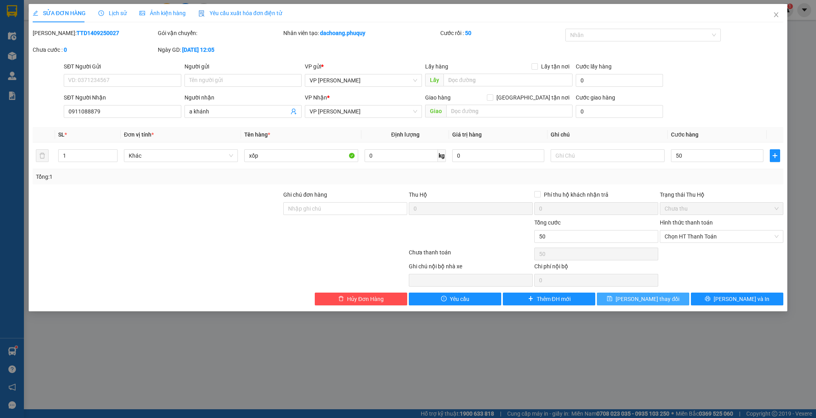
type input "50.000"
click at [661, 298] on span "[PERSON_NAME] thay đổi" at bounding box center [648, 299] width 64 height 9
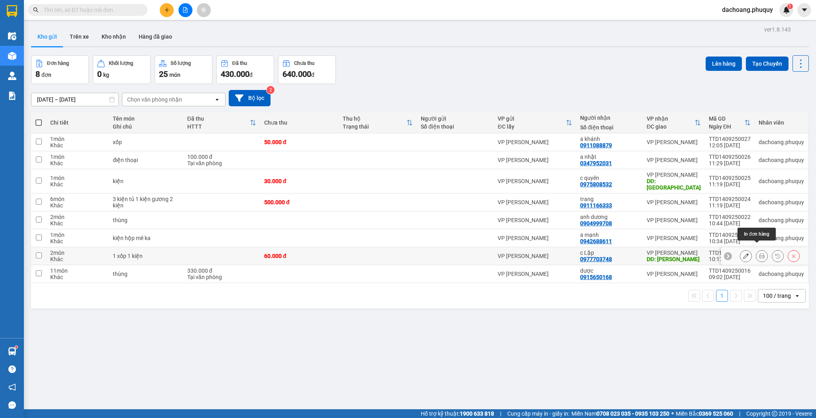
click at [759, 253] on icon at bounding box center [762, 256] width 6 height 6
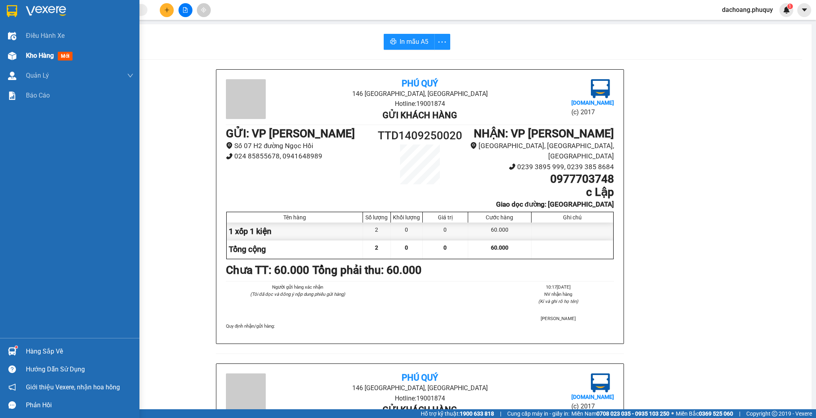
click at [32, 54] on span "Kho hàng" at bounding box center [40, 56] width 28 height 8
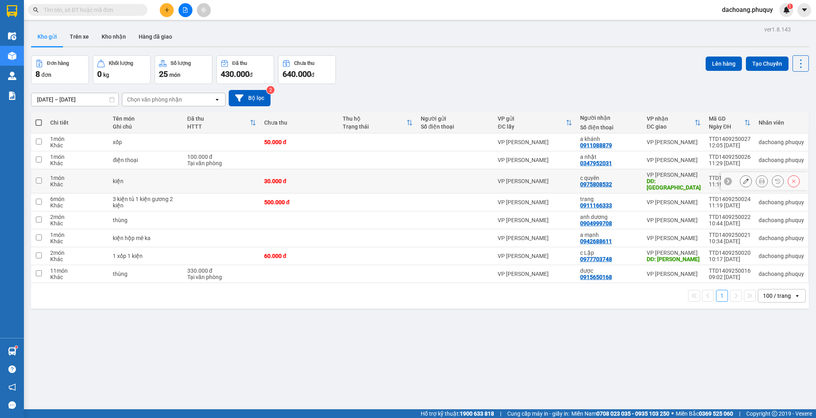
click at [759, 179] on icon at bounding box center [762, 182] width 6 height 6
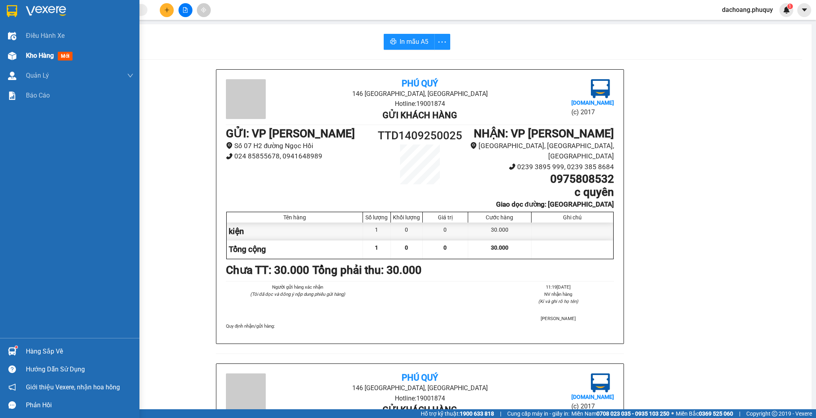
click at [30, 57] on span "Kho hàng" at bounding box center [40, 56] width 28 height 8
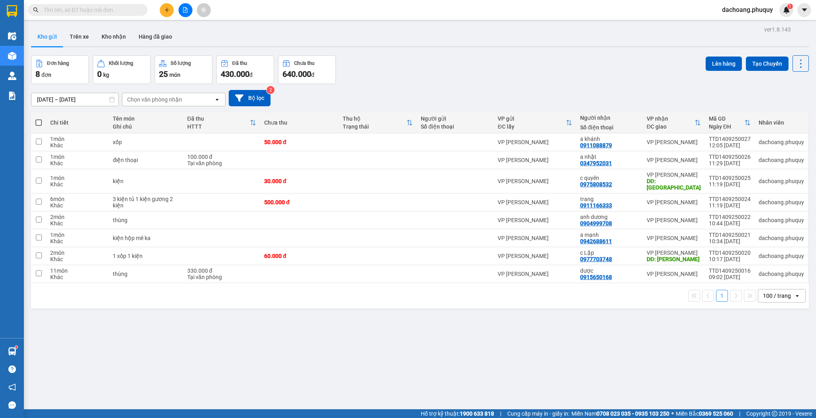
click at [38, 122] on span at bounding box center [38, 123] width 6 height 6
click at [39, 119] on input "checkbox" at bounding box center [39, 119] width 0 height 0
checkbox input "true"
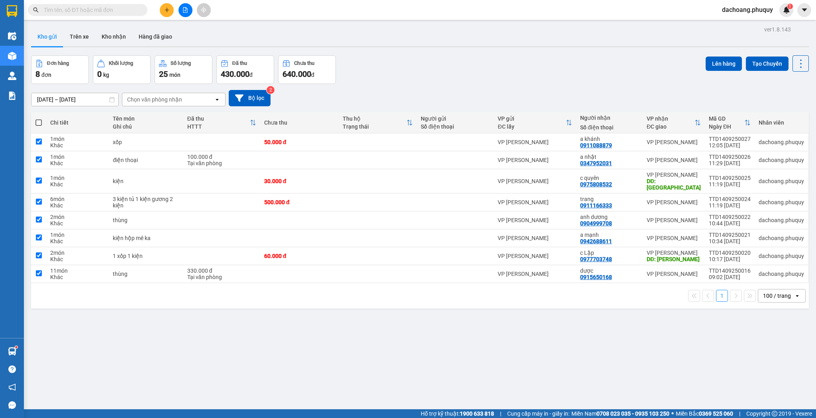
checkbox input "true"
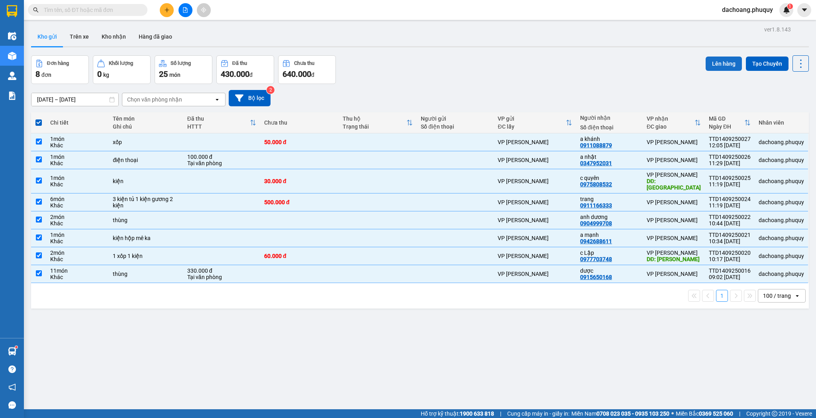
click at [715, 61] on button "Lên hàng" at bounding box center [724, 64] width 36 height 14
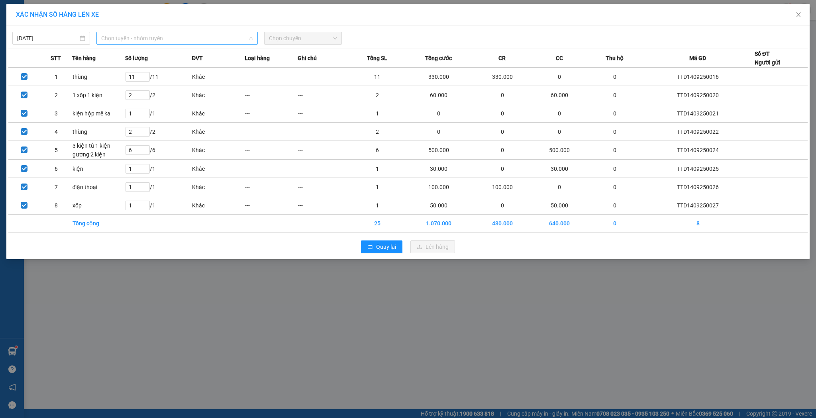
click at [232, 41] on span "Chọn tuyến - nhóm tuyến" at bounding box center [177, 38] width 152 height 12
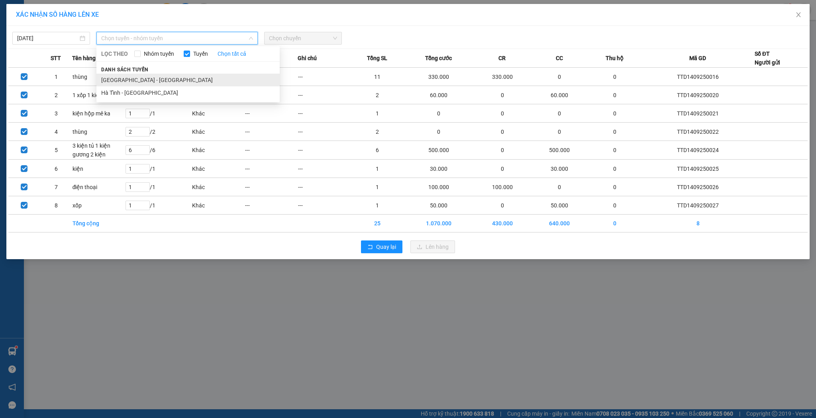
click at [189, 83] on li "[GEOGRAPHIC_DATA] - [GEOGRAPHIC_DATA]" at bounding box center [187, 80] width 183 height 13
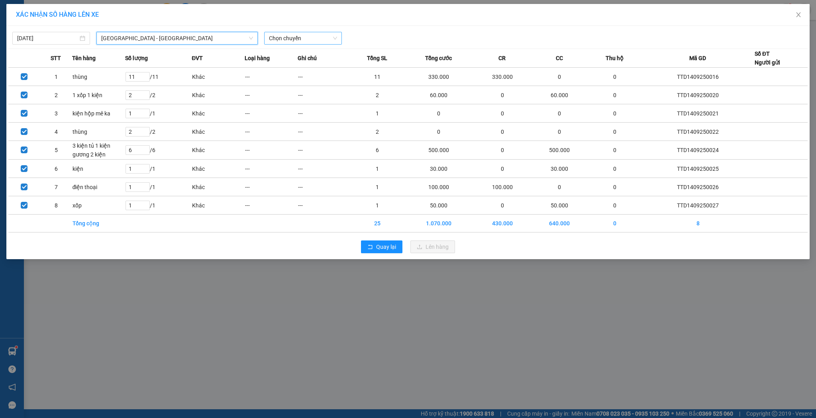
click at [313, 37] on span "Chọn chuyến" at bounding box center [303, 38] width 68 height 12
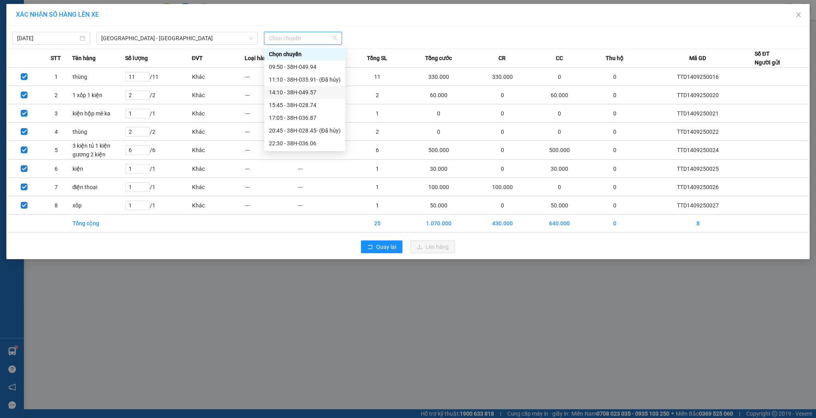
click at [299, 92] on div "14:10 - 38H-049.57" at bounding box center [305, 92] width 72 height 9
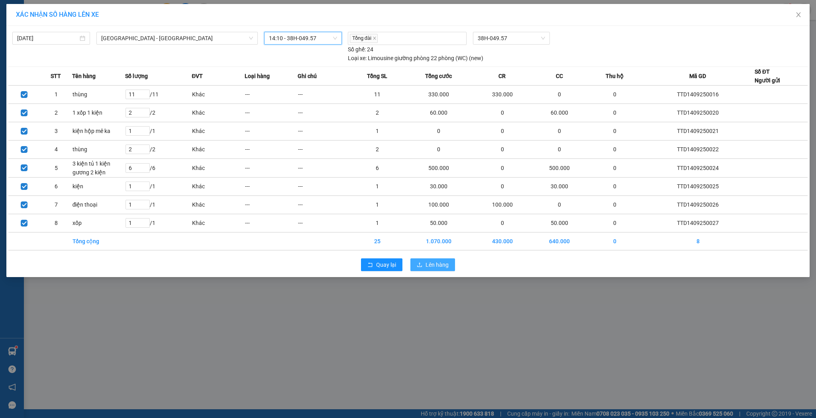
click at [425, 265] on button "Lên hàng" at bounding box center [433, 265] width 45 height 13
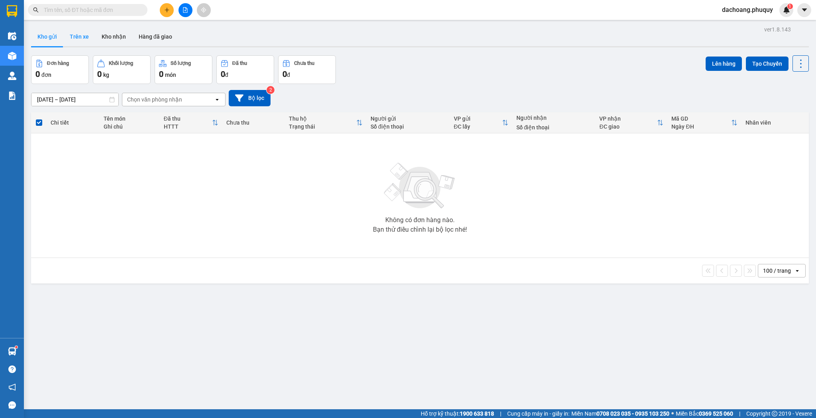
click at [81, 36] on button "Trên xe" at bounding box center [79, 36] width 32 height 19
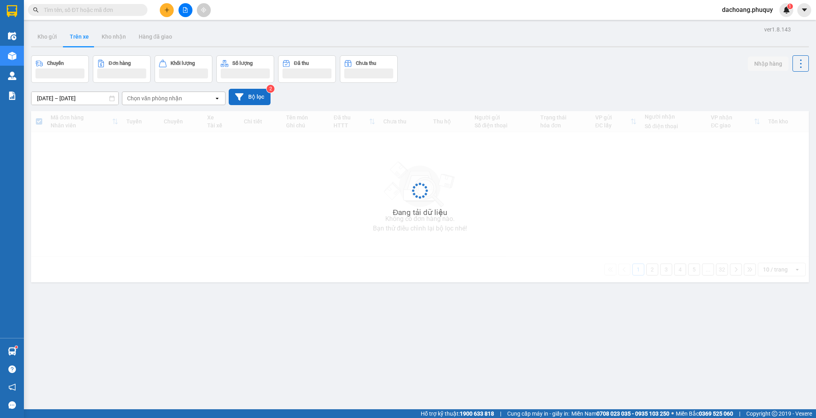
click at [255, 104] on button "Bộ lọc" at bounding box center [250, 97] width 42 height 16
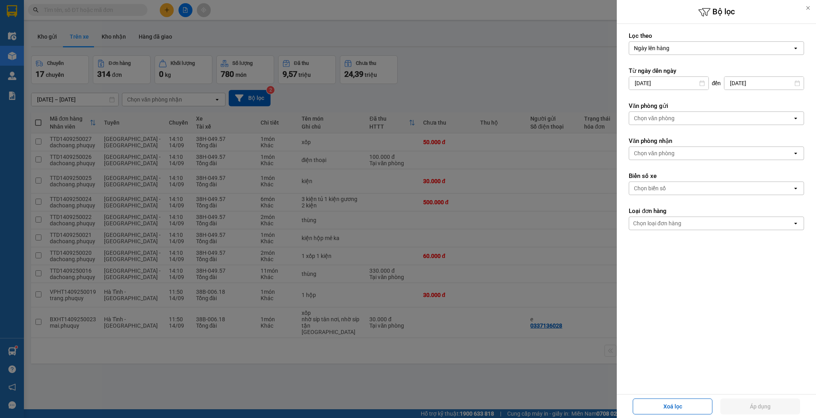
click at [680, 83] on input "[DATE]" at bounding box center [668, 83] width 79 height 13
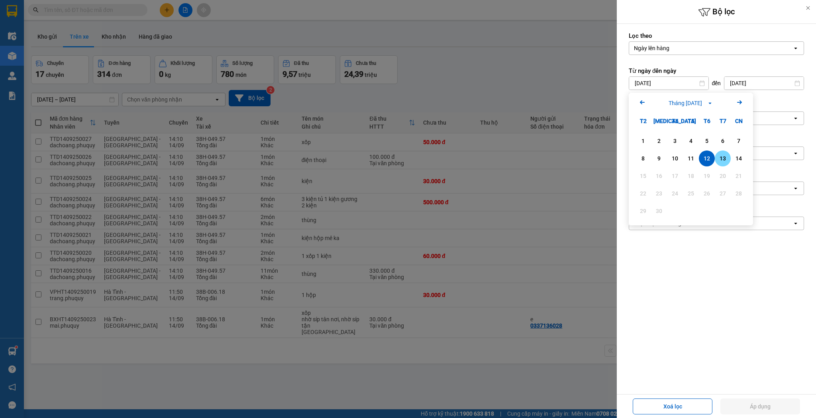
click at [721, 152] on div "13" at bounding box center [723, 159] width 16 height 16
type input "[DATE]"
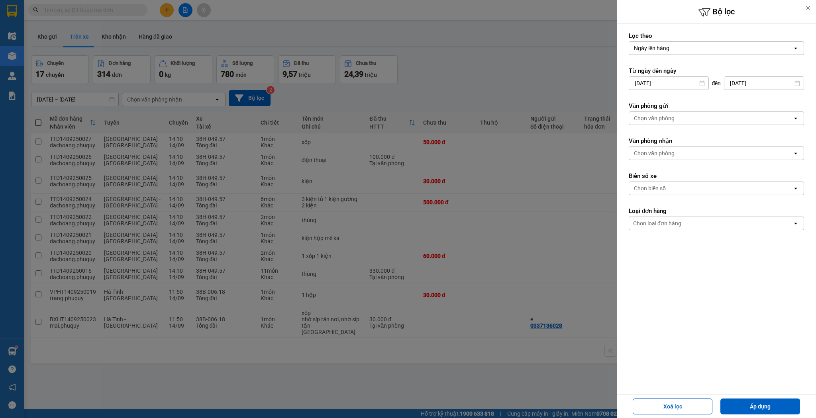
click at [772, 153] on div "13" at bounding box center [774, 159] width 16 height 16
type input "[DATE]"
click at [660, 113] on div "Chọn văn phòng" at bounding box center [710, 118] width 163 height 13
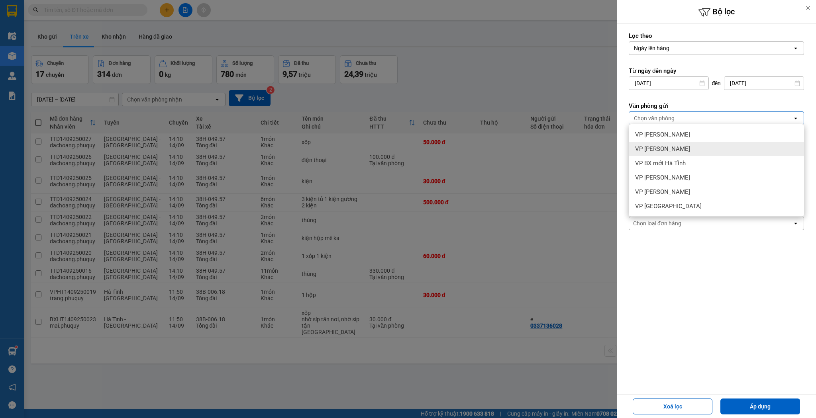
click at [663, 146] on span "VP [PERSON_NAME]" at bounding box center [662, 149] width 55 height 8
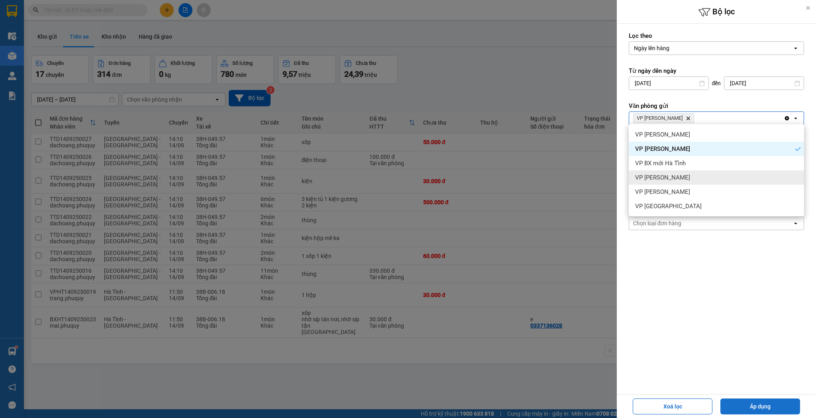
click at [751, 405] on button "Áp dụng" at bounding box center [761, 407] width 80 height 16
type input "[DATE] – [DATE]"
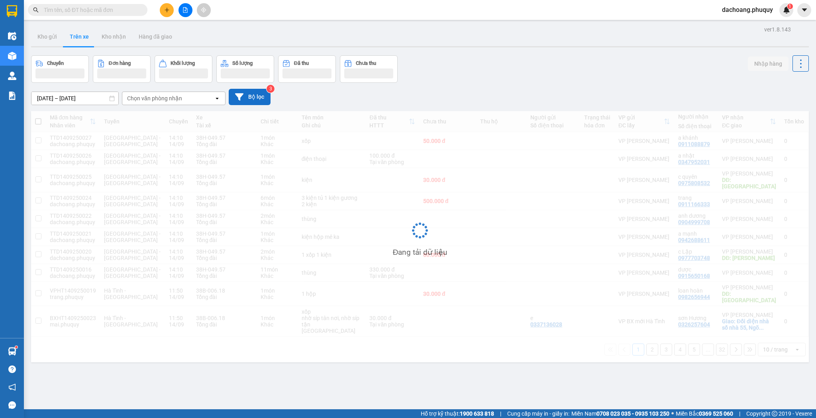
click at [253, 100] on button "Bộ lọc" at bounding box center [250, 97] width 42 height 16
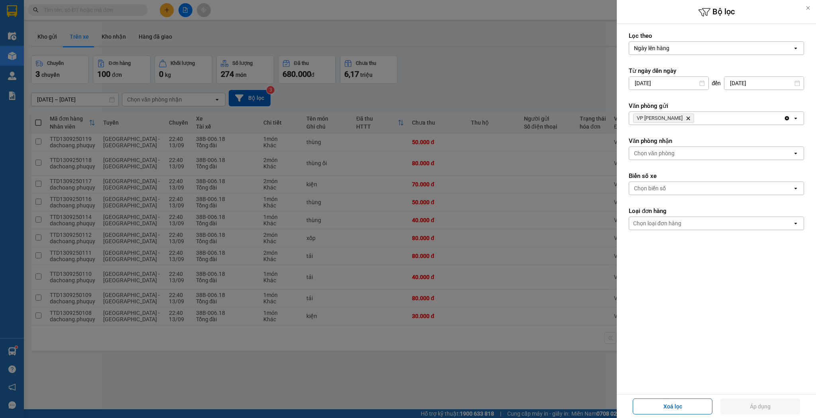
click at [509, 78] on div at bounding box center [408, 209] width 816 height 418
